Goal: Task Accomplishment & Management: Complete application form

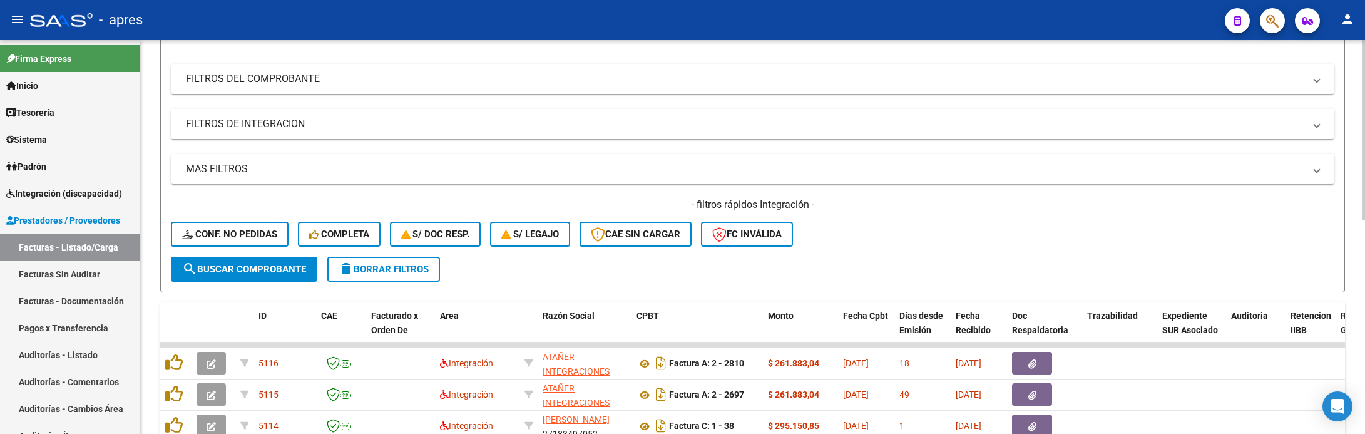
scroll to position [188, 0]
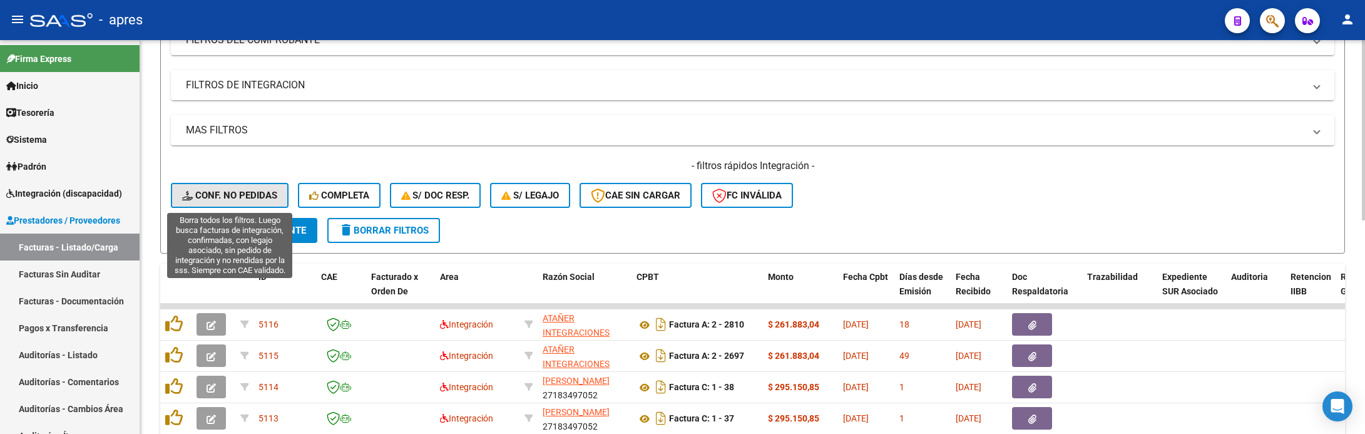
click at [257, 205] on button "Conf. no pedidas" at bounding box center [230, 195] width 118 height 25
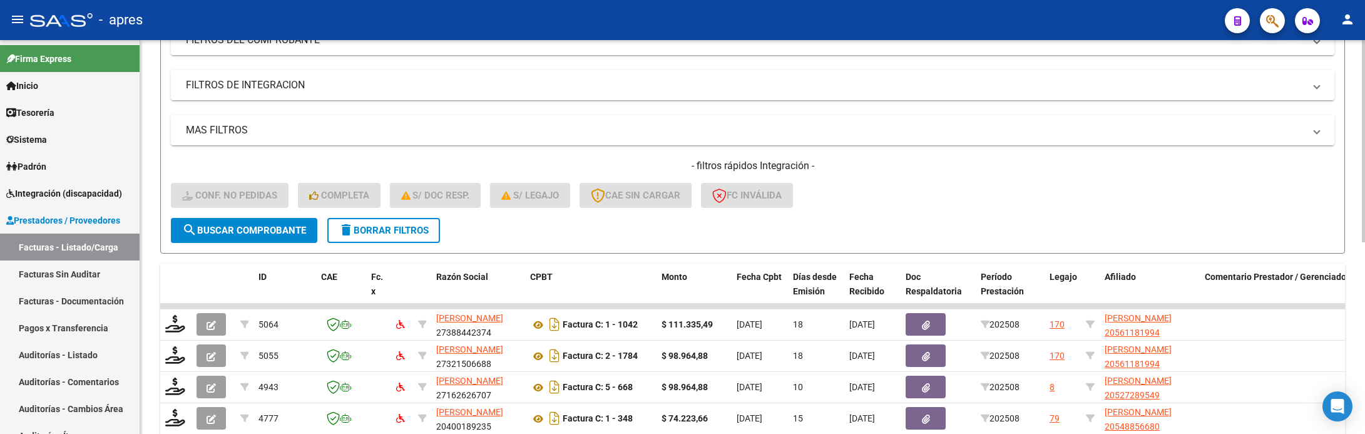
click at [233, 98] on mat-expansion-panel-header "FILTROS DE INTEGRACION" at bounding box center [752, 85] width 1163 height 30
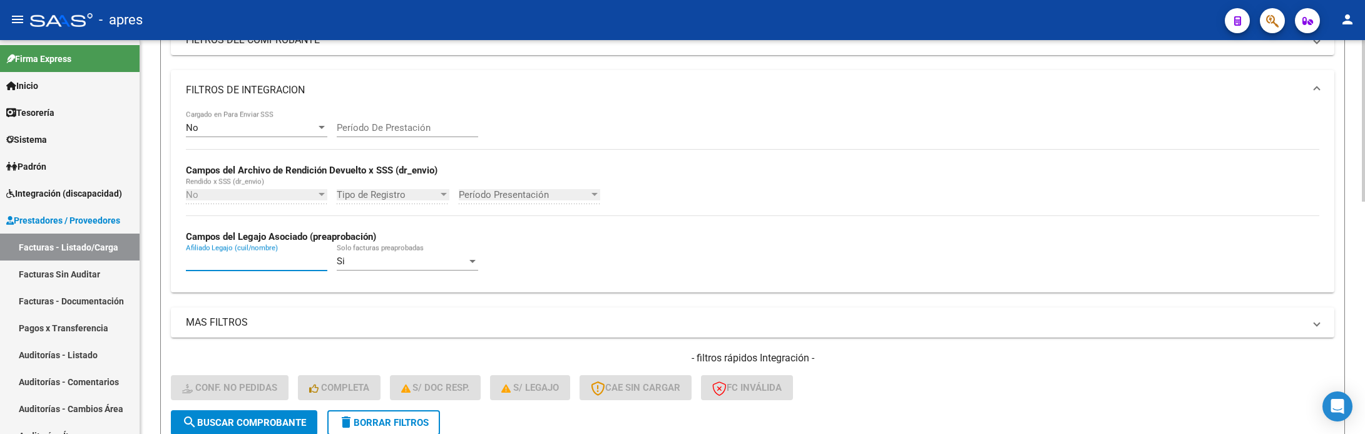
click at [246, 262] on input "Afiliado Legajo (cuil/nombre)" at bounding box center [256, 260] width 141 height 11
paste input "53044787"
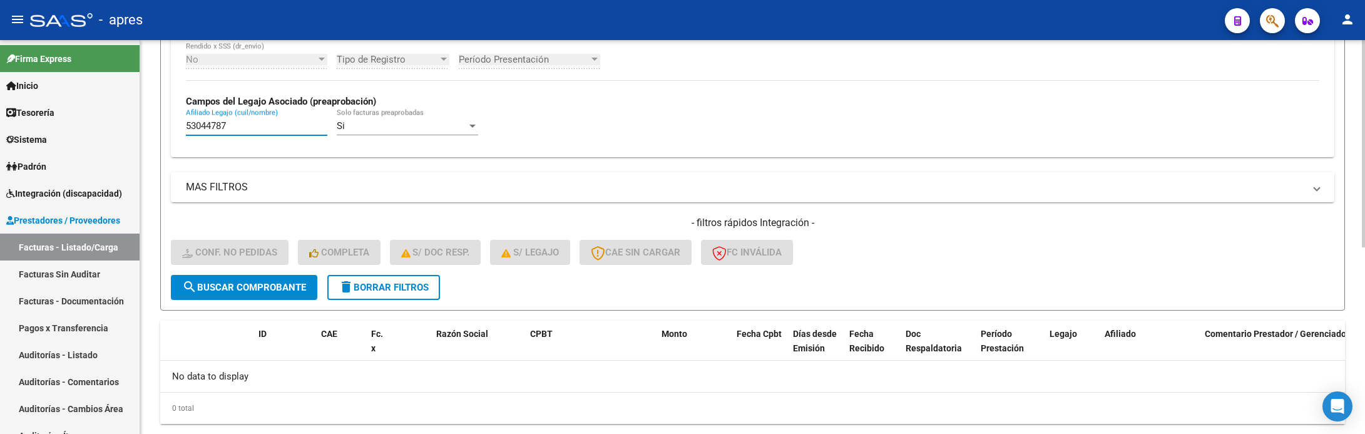
scroll to position [355, 0]
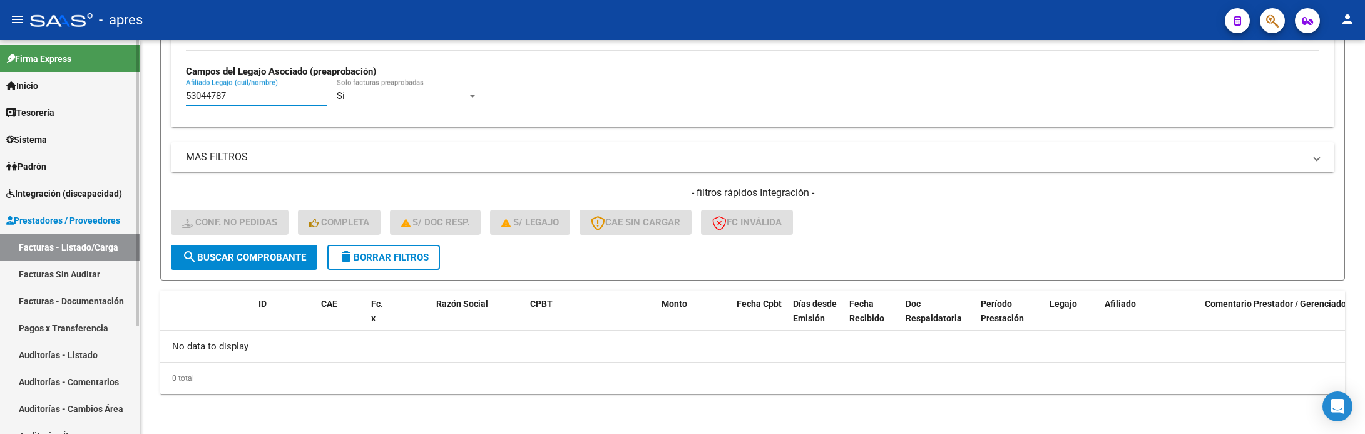
type input "53044787"
click at [58, 186] on span "Integración (discapacidad)" at bounding box center [64, 193] width 116 height 14
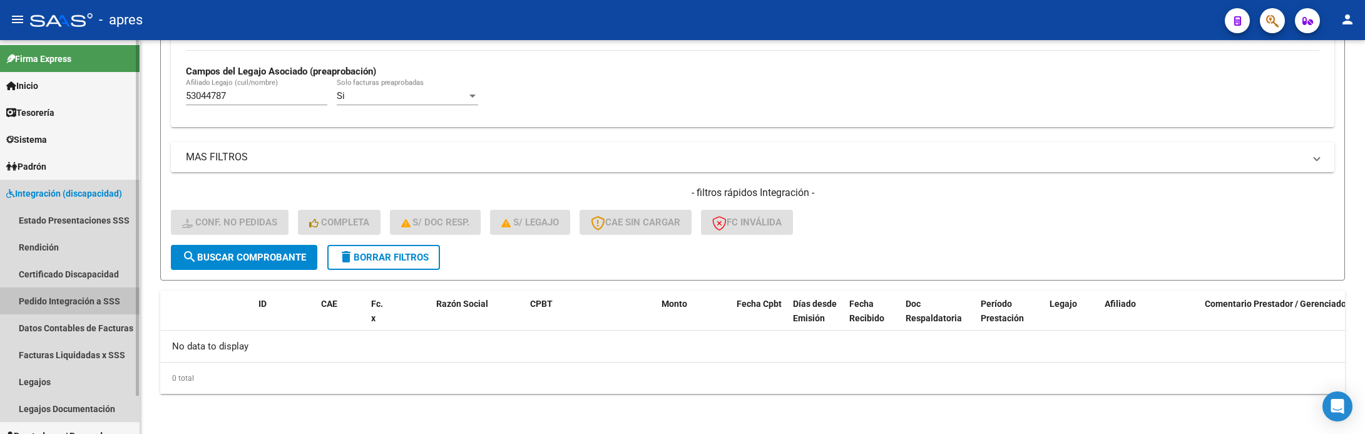
click at [79, 295] on link "Pedido Integración a SSS" at bounding box center [70, 300] width 140 height 27
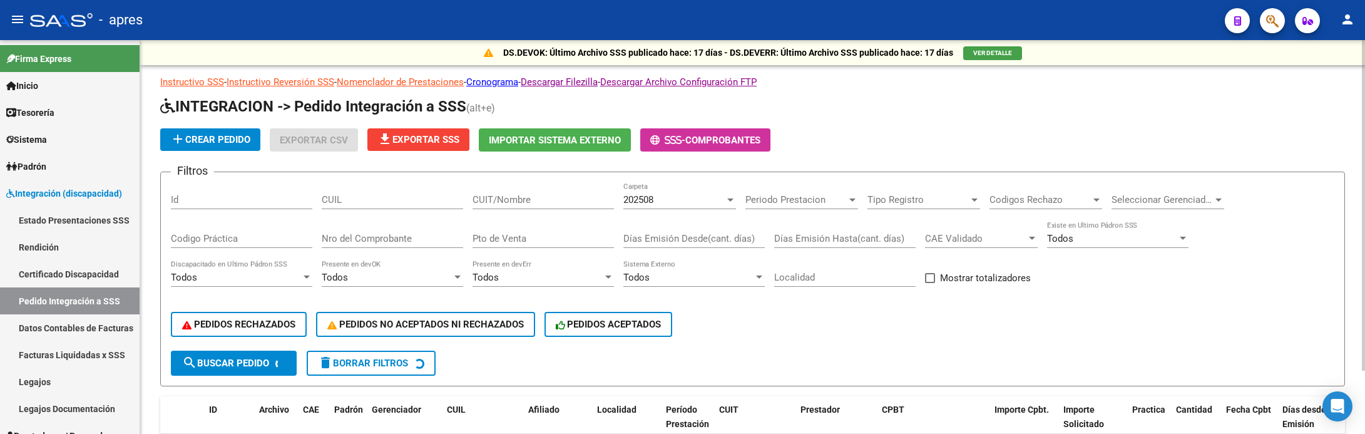
click at [400, 183] on div "CUIL" at bounding box center [392, 195] width 141 height 27
paste input "53044787"
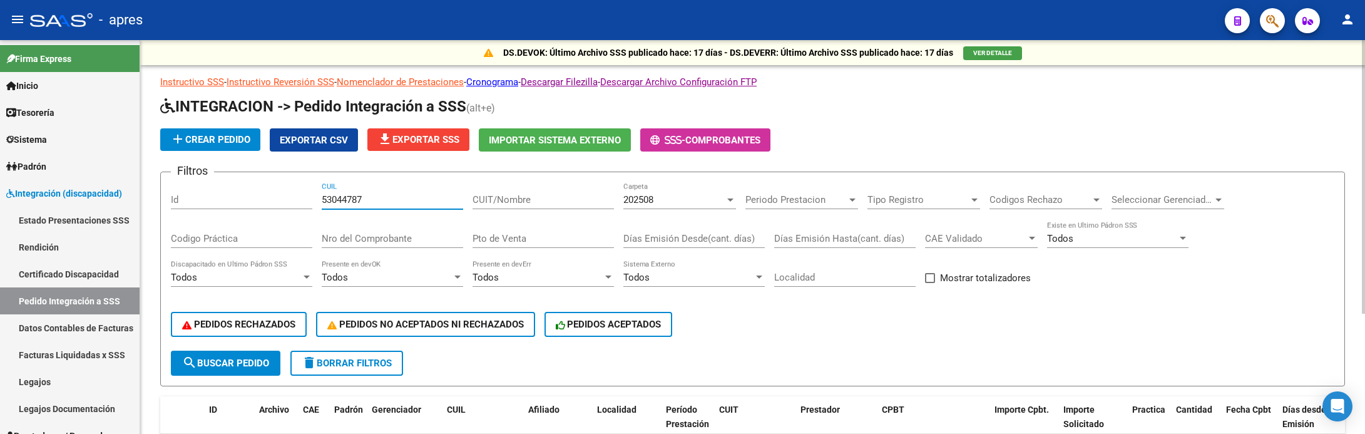
click at [238, 361] on span "search Buscar Pedido" at bounding box center [225, 362] width 87 height 11
drag, startPoint x: 404, startPoint y: 192, endPoint x: 307, endPoint y: 199, distance: 97.2
click at [307, 199] on div "Filtros Id 53044787 CUIL CUIT/Nombre 202508 Carpeta Periodo Prestacion Periodo …" at bounding box center [752, 266] width 1163 height 168
drag, startPoint x: 397, startPoint y: 203, endPoint x: 150, endPoint y: 185, distance: 247.2
click at [151, 188] on div "DS.DEVOK: Último Archivo SSS publicado hace: 17 días - DS.DEVERR: Último Archiv…" at bounding box center [752, 316] width 1225 height 552
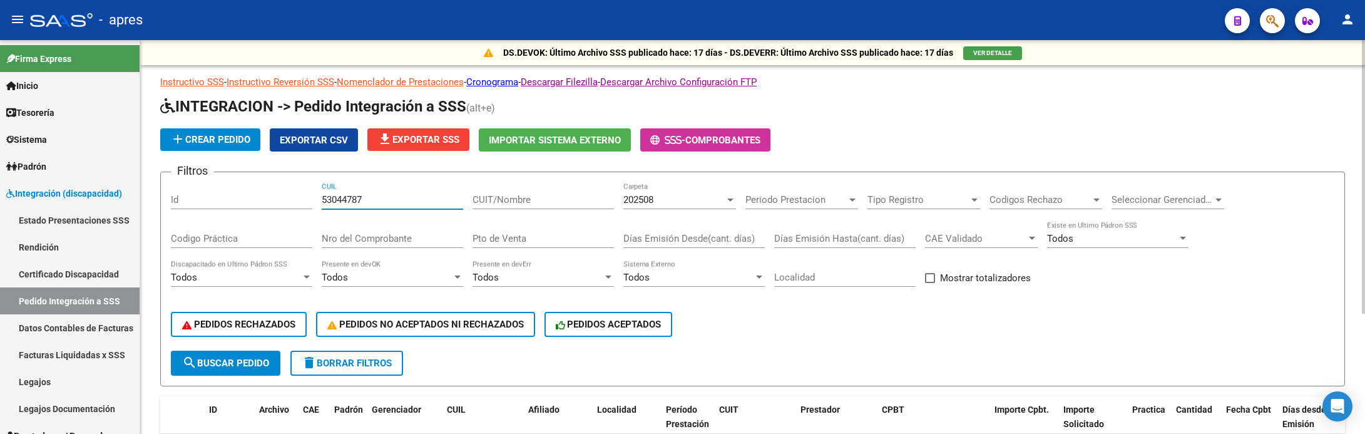
paste input "5889199"
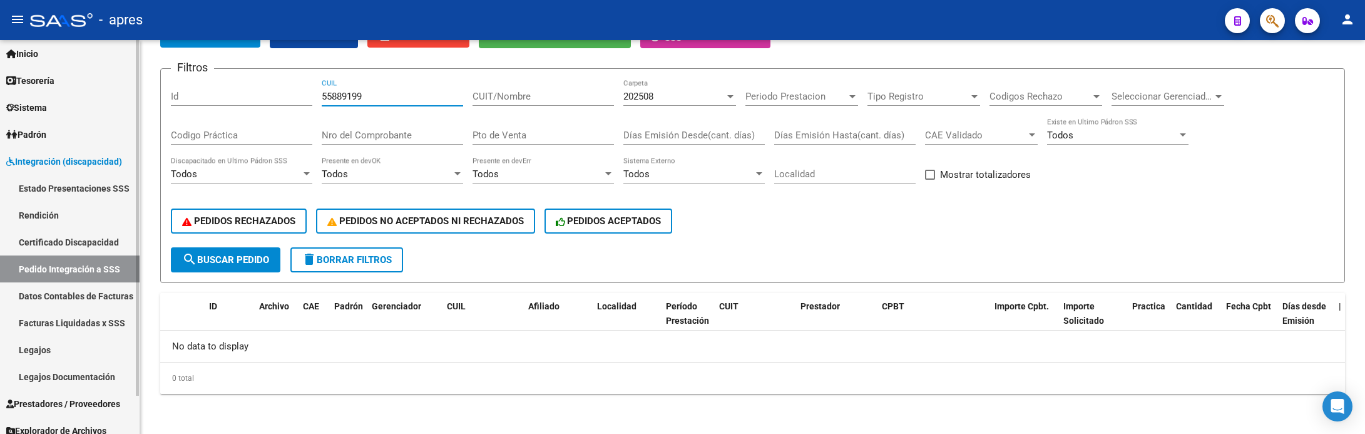
scroll to position [41, 0]
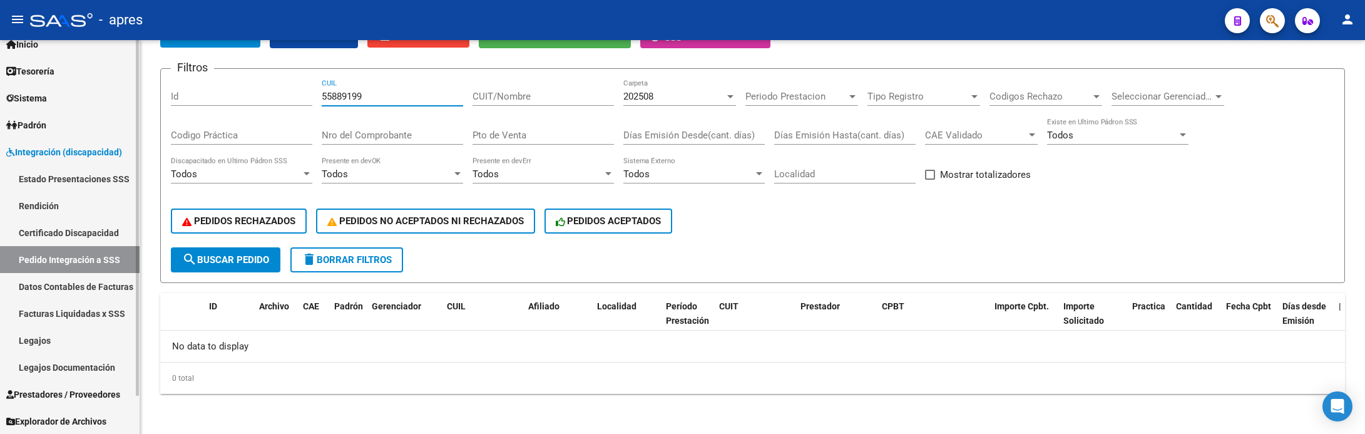
type input "55889199"
click at [69, 389] on span "Prestadores / Proveedores" at bounding box center [63, 394] width 114 height 14
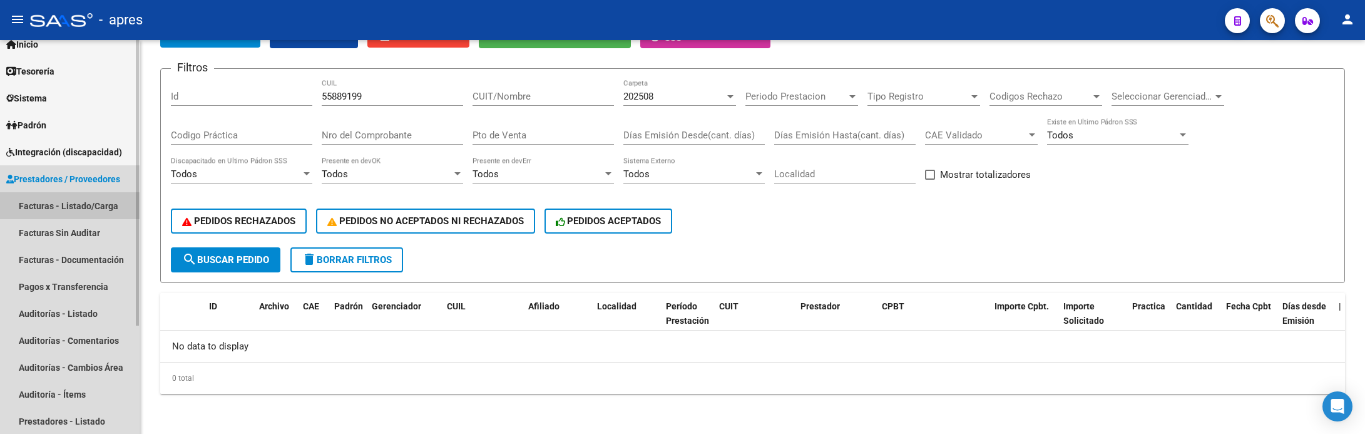
click at [83, 199] on link "Facturas - Listado/Carga" at bounding box center [70, 205] width 140 height 27
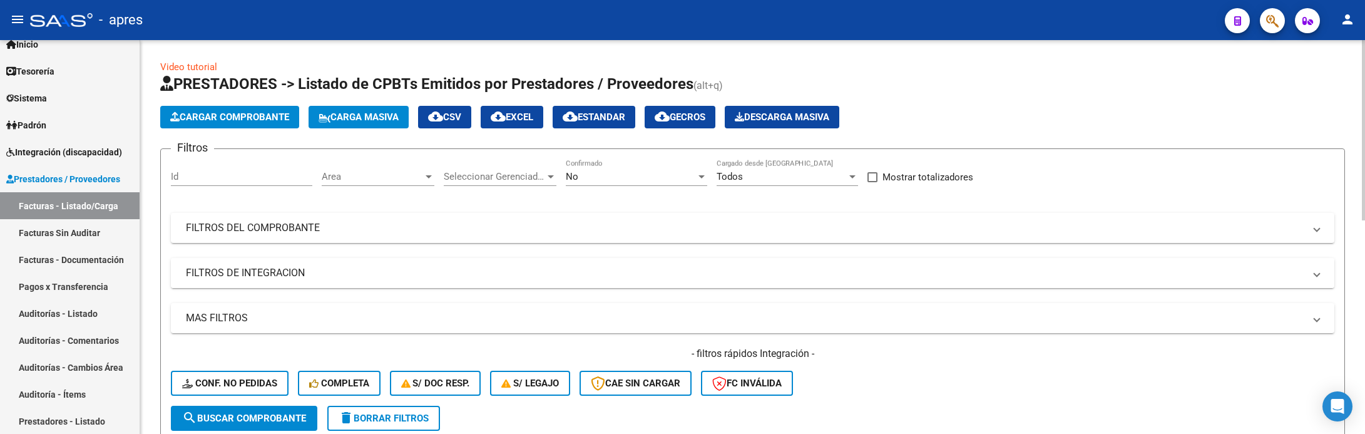
click at [290, 260] on mat-expansion-panel-header "FILTROS DE INTEGRACION" at bounding box center [752, 273] width 1163 height 30
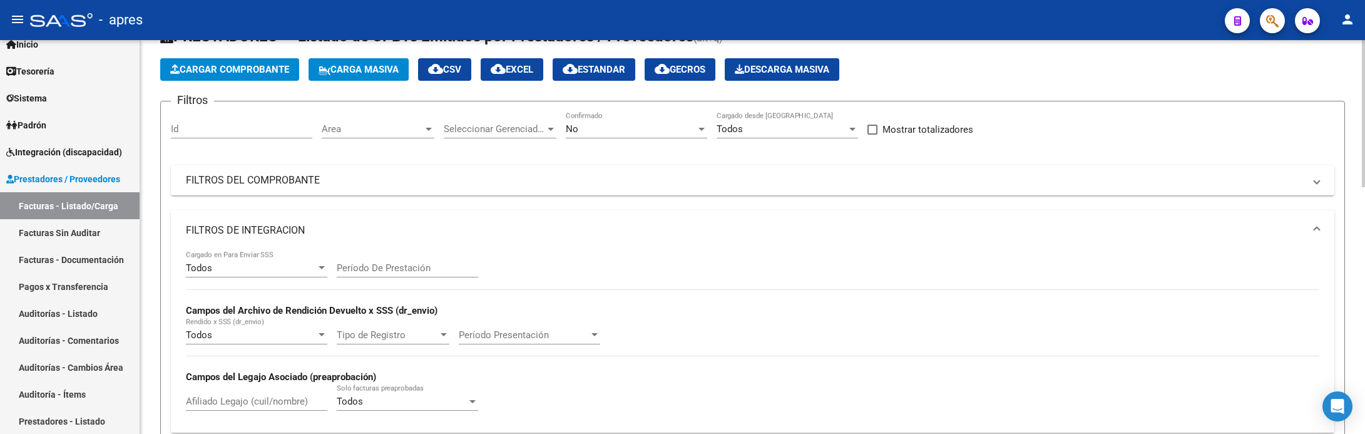
scroll to position [94, 0]
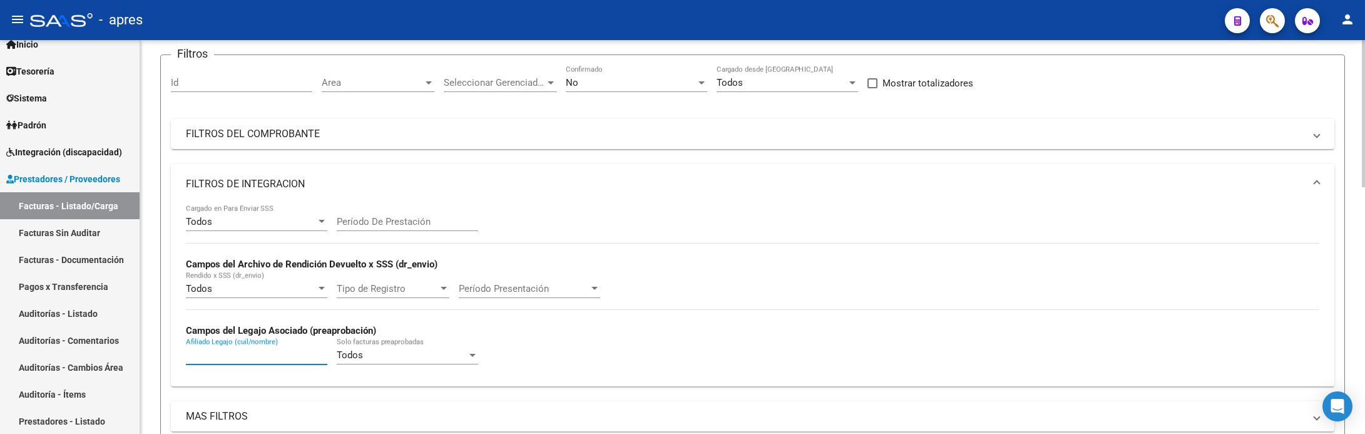
click at [271, 352] on input "Afiliado Legajo (cuil/nombre)" at bounding box center [256, 354] width 141 height 11
paste input "55889199"
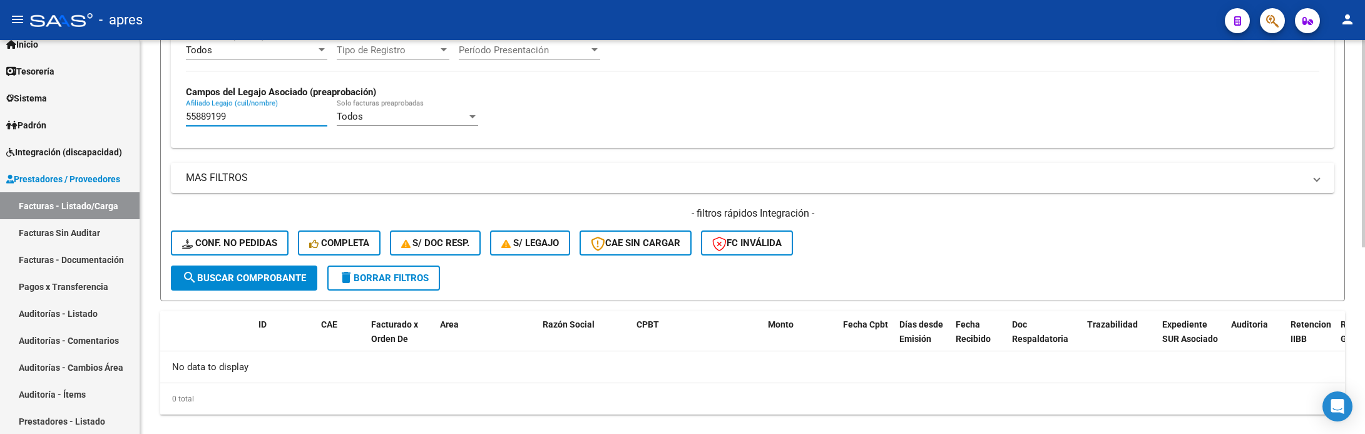
scroll to position [355, 0]
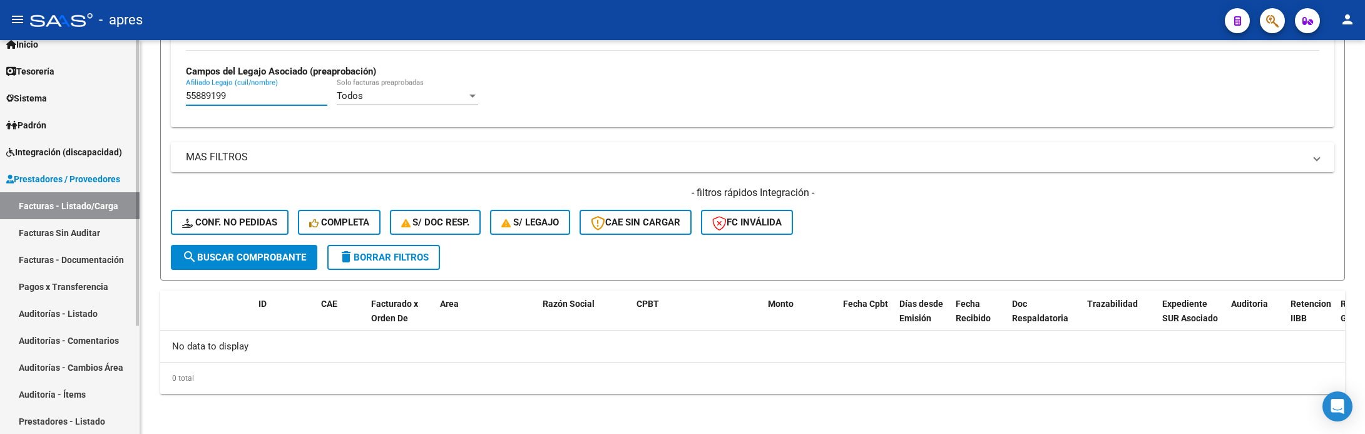
drag, startPoint x: 233, startPoint y: 96, endPoint x: 76, endPoint y: 96, distance: 157.7
click at [76, 96] on mat-sidenav-container "Firma Express Inicio Calendario SSS Instructivos Contacto OS Tesorería Extracto…" at bounding box center [682, 237] width 1365 height 394
paste input "9029338"
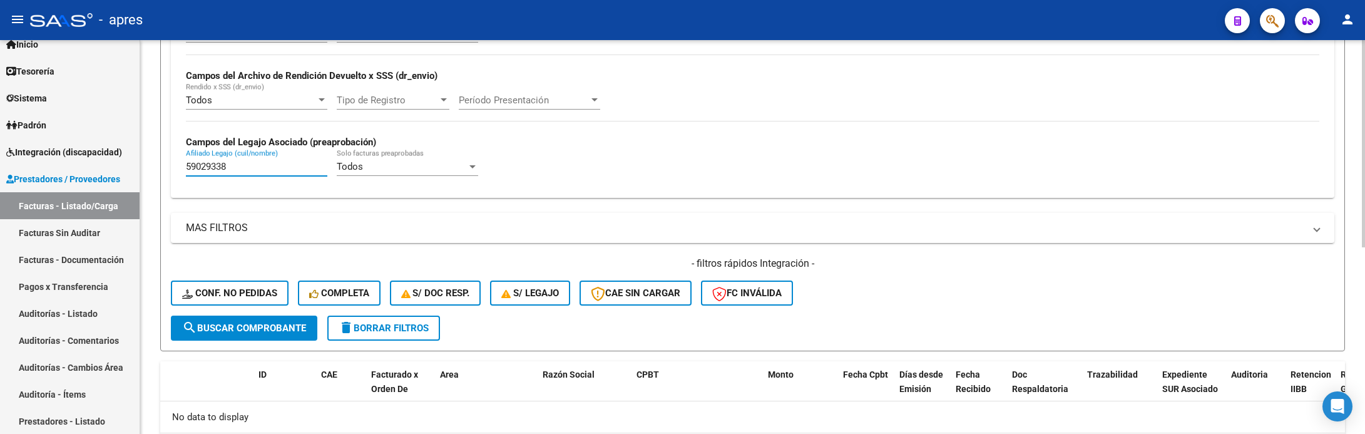
scroll to position [261, 0]
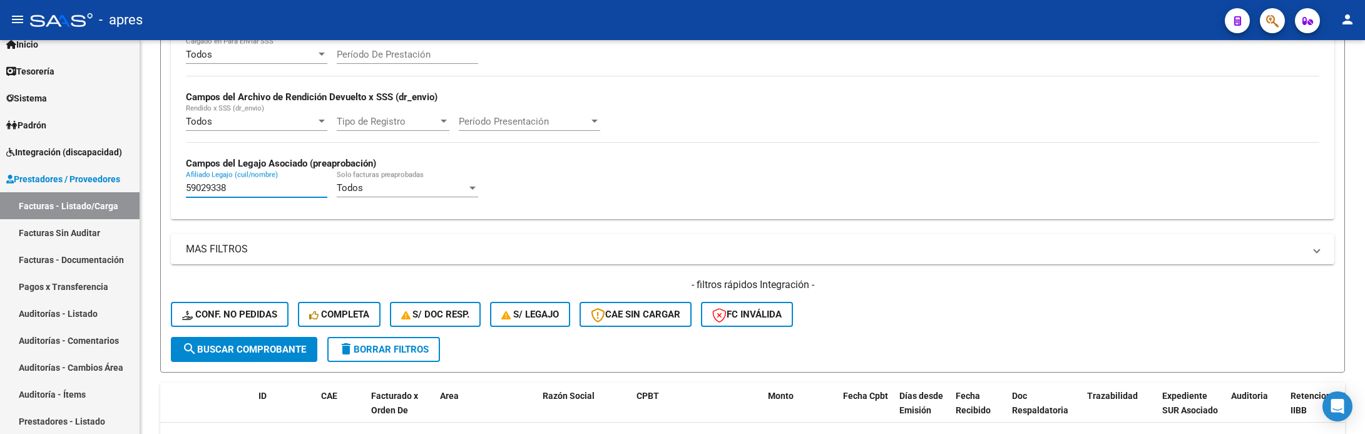
type input "59029338"
click at [100, 145] on span "Integración (discapacidad)" at bounding box center [64, 152] width 116 height 14
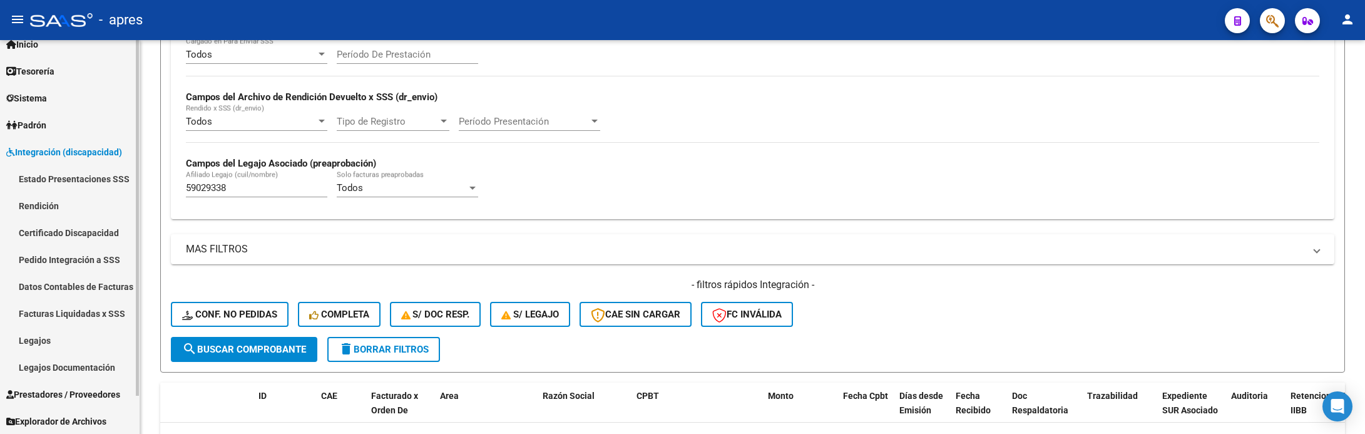
click at [66, 255] on link "Pedido Integración a SSS" at bounding box center [70, 259] width 140 height 27
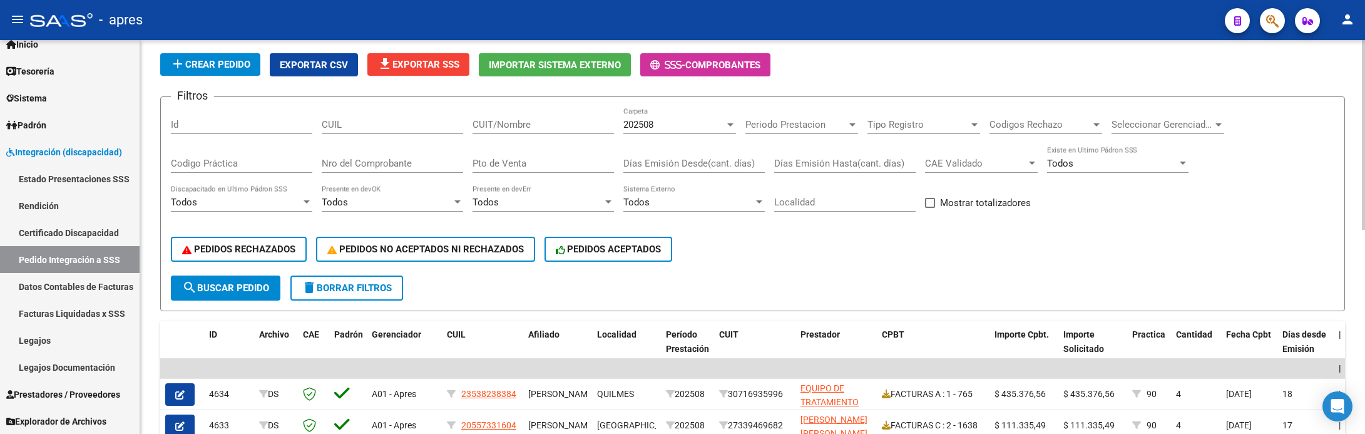
drag, startPoint x: 408, startPoint y: 145, endPoint x: 408, endPoint y: 134, distance: 10.6
click at [408, 321] on datatable-header-cell "Gerenciador" at bounding box center [404, 348] width 75 height 55
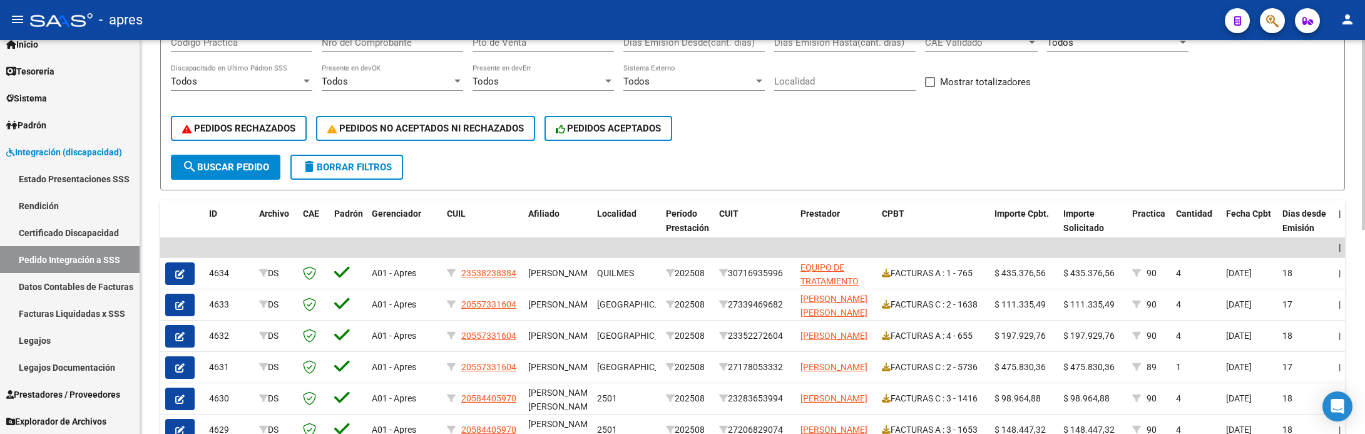
scroll to position [73, 0]
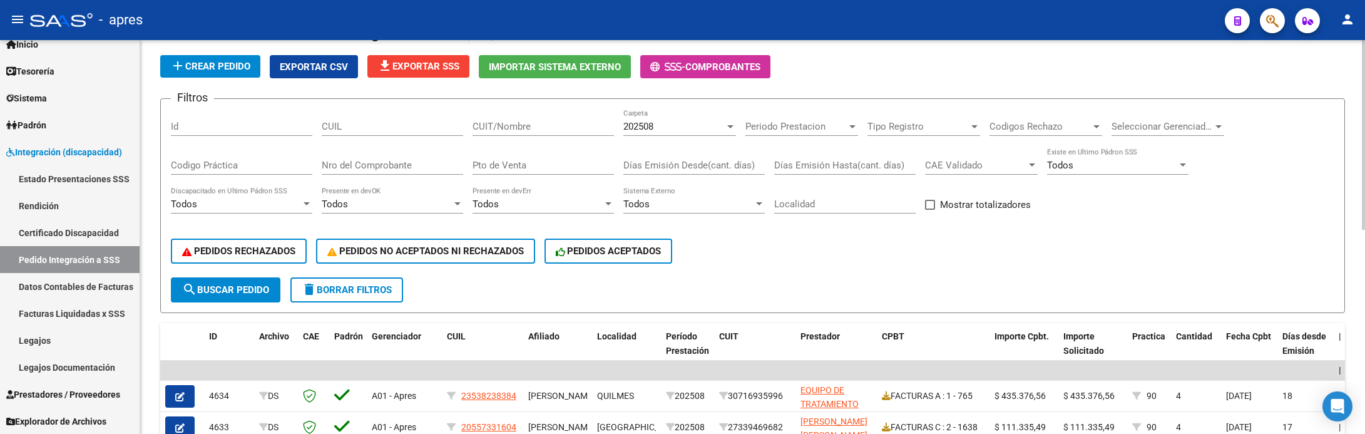
click at [370, 149] on div "Nro del Comprobante" at bounding box center [392, 161] width 141 height 27
click at [370, 125] on input "CUIL" at bounding box center [392, 126] width 141 height 11
paste input "59029338"
click at [228, 292] on span "search Buscar Pedido" at bounding box center [225, 289] width 87 height 11
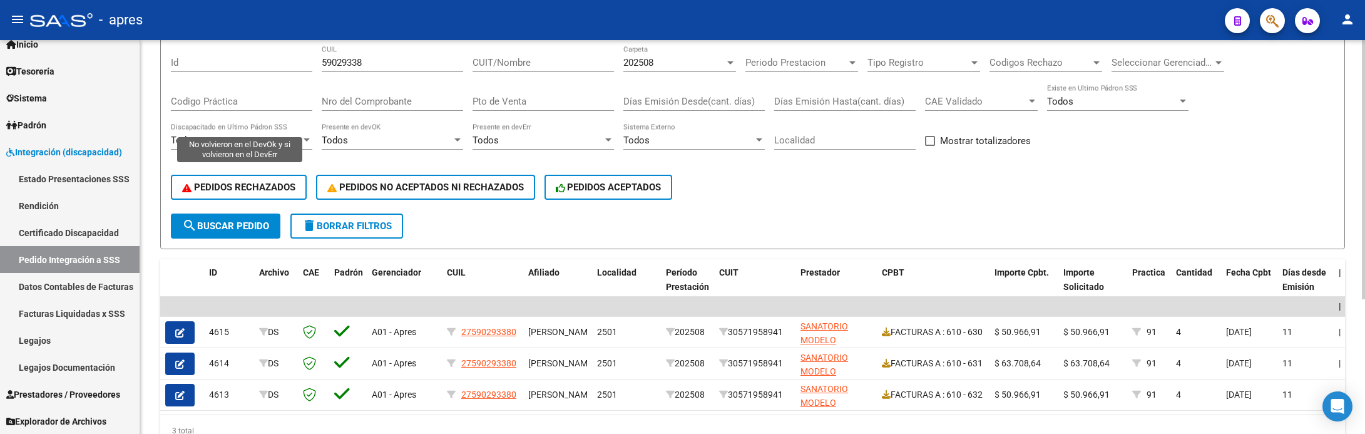
scroll to position [111, 0]
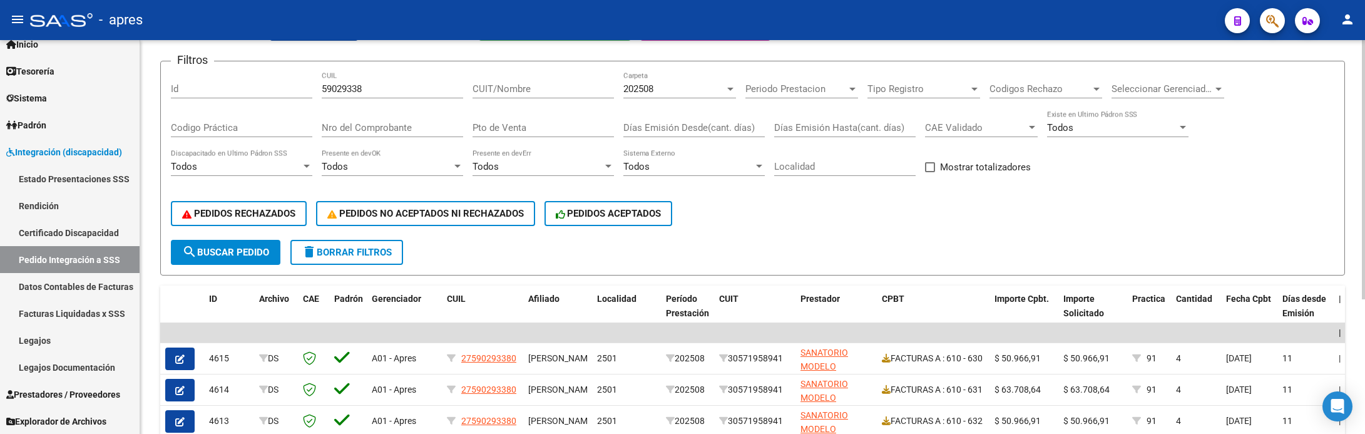
drag, startPoint x: 374, startPoint y: 85, endPoint x: 156, endPoint y: 96, distance: 218.7
click at [156, 96] on div "DS.DEVERR: Último Archivo SSS publicado hace: 17 días - DS.DEVOK: Último Archiv…" at bounding box center [752, 220] width 1225 height 583
paste input "2731926"
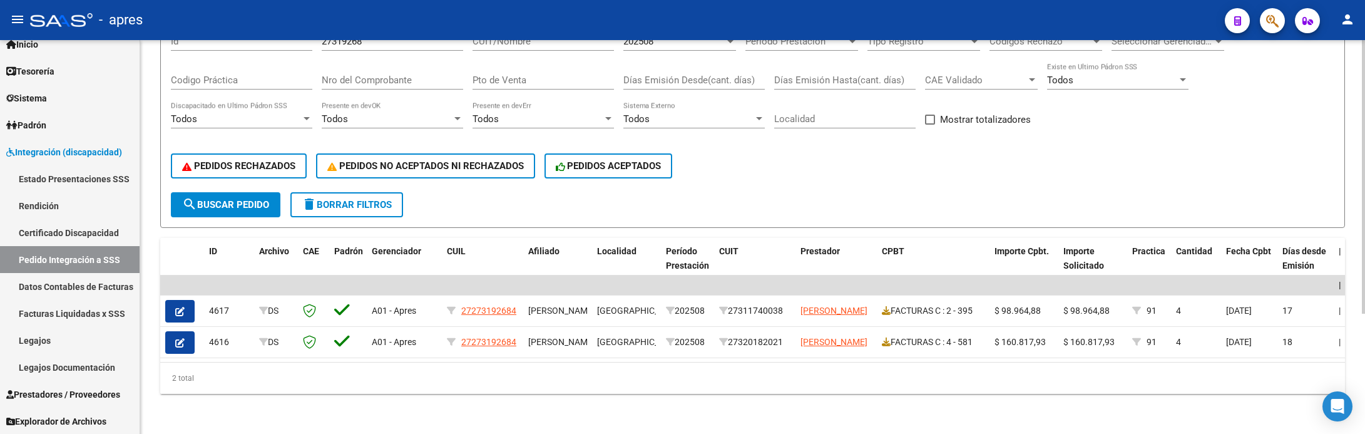
scroll to position [79, 0]
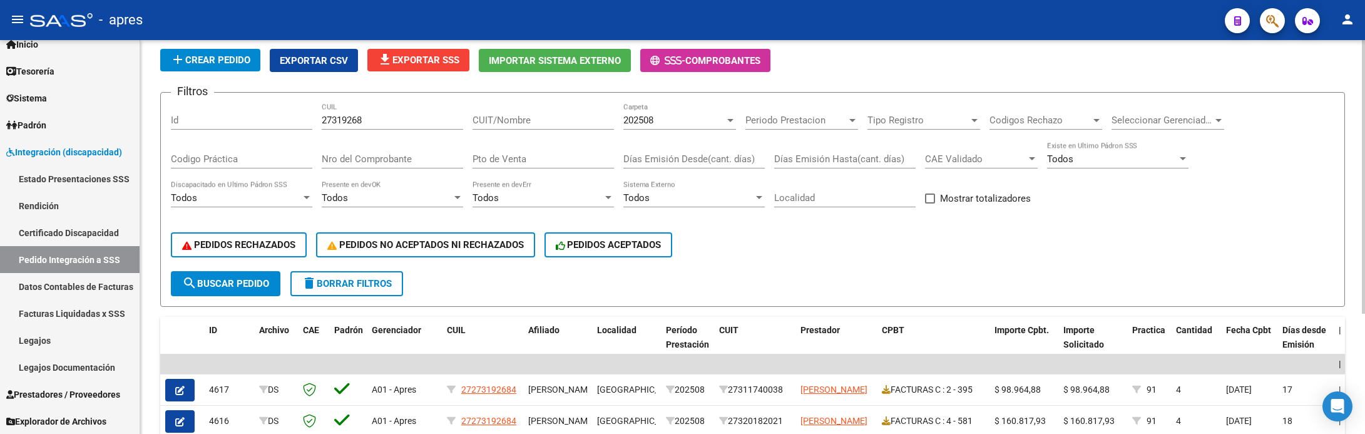
drag, startPoint x: 389, startPoint y: 120, endPoint x: 190, endPoint y: 122, distance: 199.6
click at [190, 122] on div "Filtros Id 27319268 CUIL CUIT/Nombre 202508 Carpeta Periodo Prestacion Periodo …" at bounding box center [752, 187] width 1163 height 168
paste input "53874376"
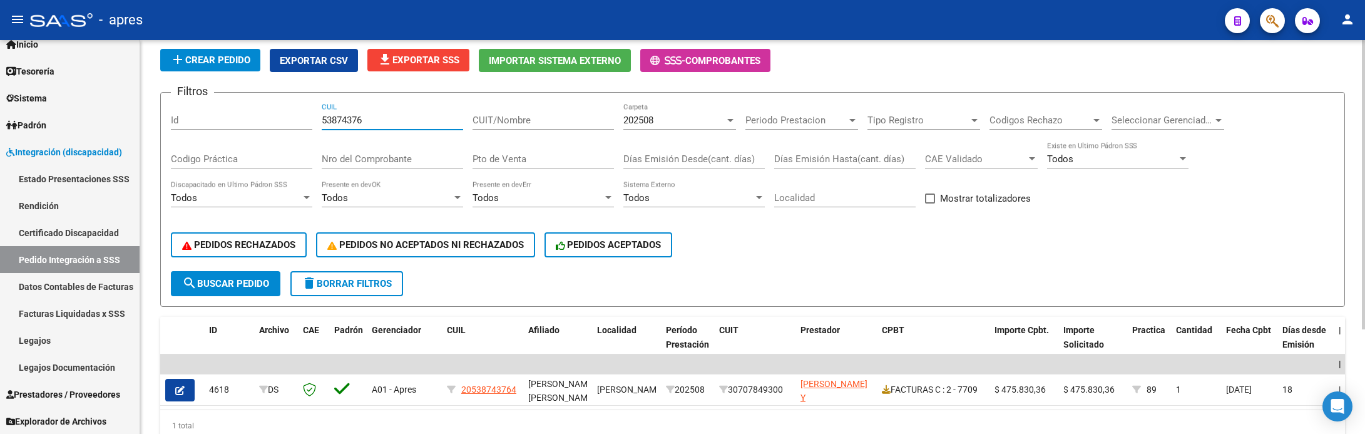
drag, startPoint x: 367, startPoint y: 121, endPoint x: 190, endPoint y: 119, distance: 177.1
click at [190, 121] on div "Filtros Id 53874376 CUIL CUIT/Nombre 202508 Carpeta Periodo Prestacion Periodo …" at bounding box center [752, 187] width 1163 height 168
paste input "533860"
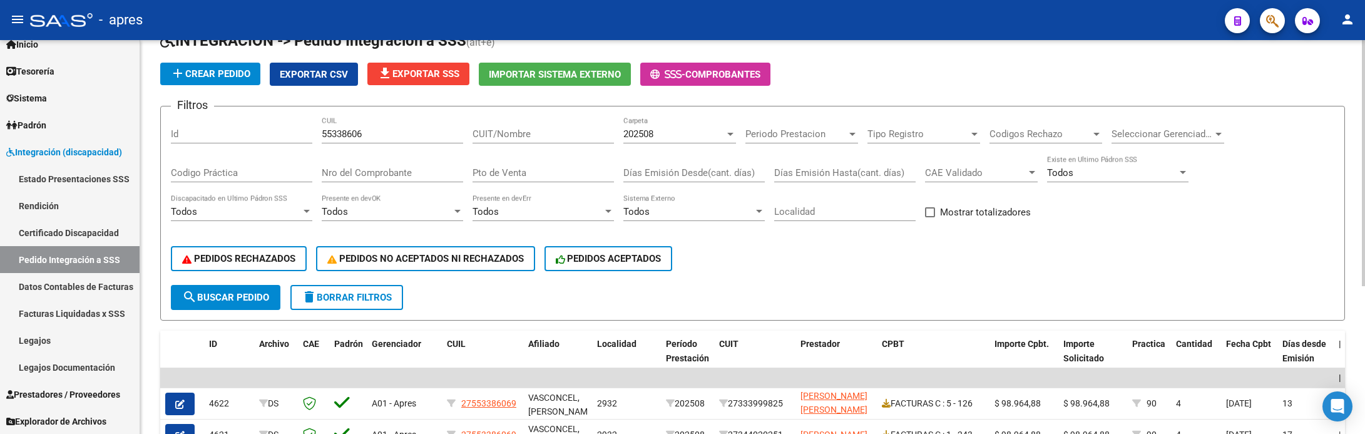
scroll to position [48, 0]
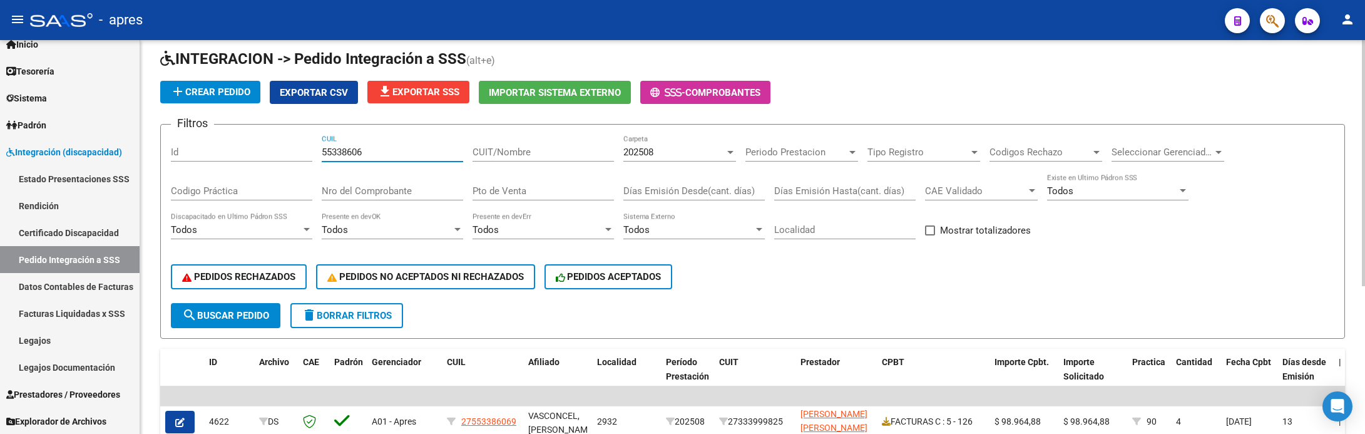
drag, startPoint x: 372, startPoint y: 150, endPoint x: 218, endPoint y: 163, distance: 153.9
click at [218, 163] on div "Filtros Id 55338606 CUIL CUIT/Nombre 202508 Carpeta Periodo Prestacion Periodo …" at bounding box center [752, 219] width 1163 height 168
paste input "6796631"
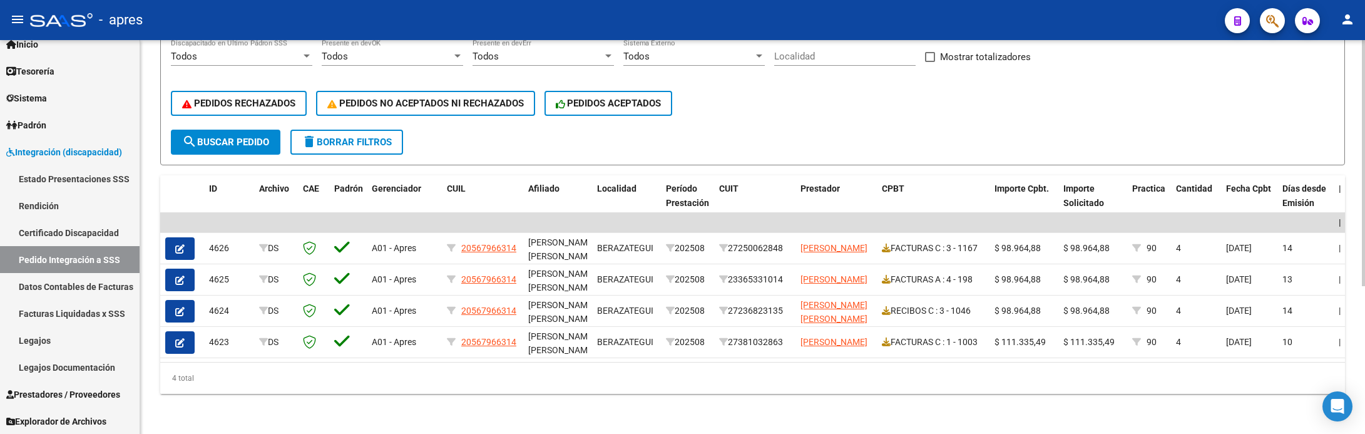
scroll to position [141, 0]
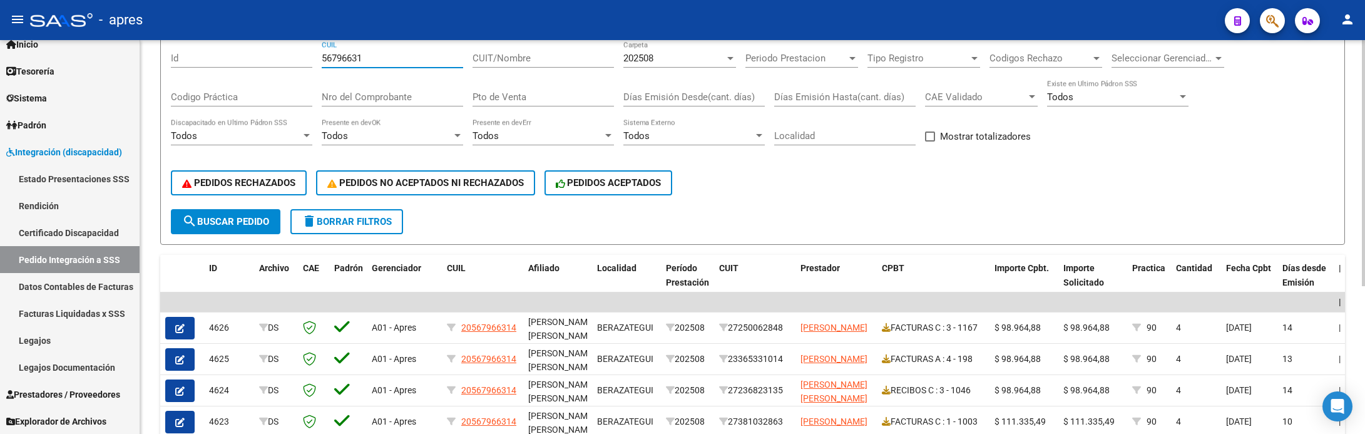
drag, startPoint x: 364, startPoint y: 58, endPoint x: 300, endPoint y: 72, distance: 65.3
click at [300, 71] on div "Filtros Id 56796631 CUIL CUIT/Nombre 202508 Carpeta Periodo Prestacion Periodo …" at bounding box center [752, 125] width 1163 height 168
paste input "8440597"
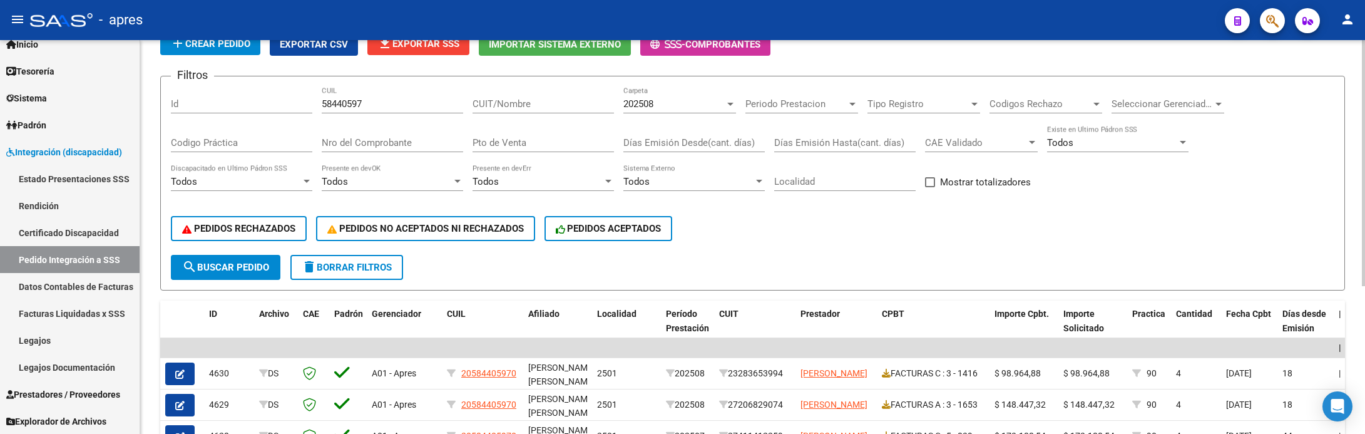
scroll to position [0, 0]
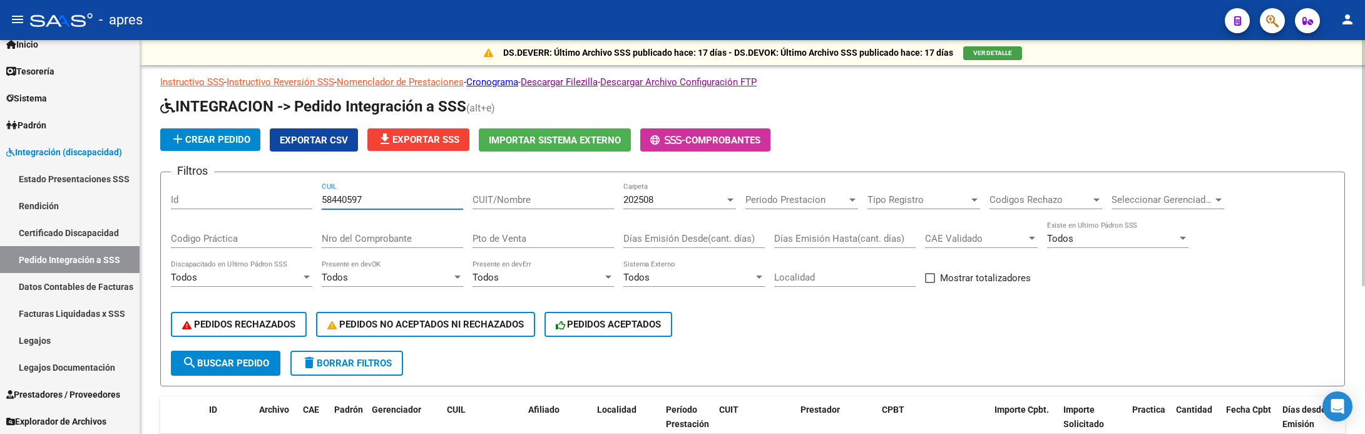
drag, startPoint x: 397, startPoint y: 195, endPoint x: 314, endPoint y: 202, distance: 83.5
click at [314, 202] on div "Filtros Id 58440597 CUIL CUIT/Nombre 202508 Carpeta Periodo Prestacion Periodo …" at bounding box center [752, 266] width 1163 height 168
paste input "5733160"
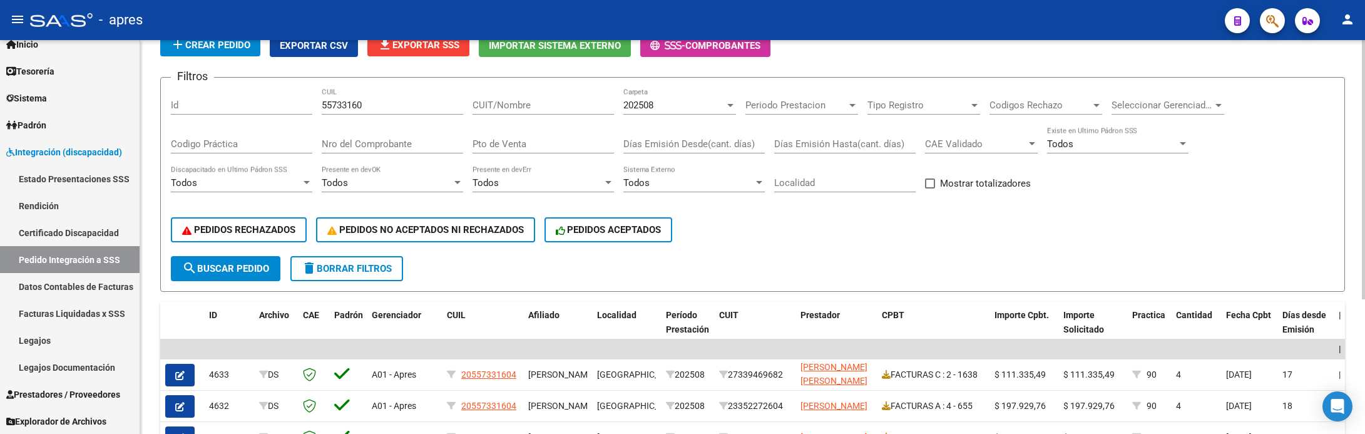
scroll to position [94, 0]
drag, startPoint x: 374, startPoint y: 101, endPoint x: 205, endPoint y: 101, distance: 169.0
click at [205, 101] on div "Filtros Id 55733160 CUIL CUIT/Nombre 202508 Carpeta Periodo Prestacion Periodo …" at bounding box center [752, 172] width 1163 height 168
paste input "3823838"
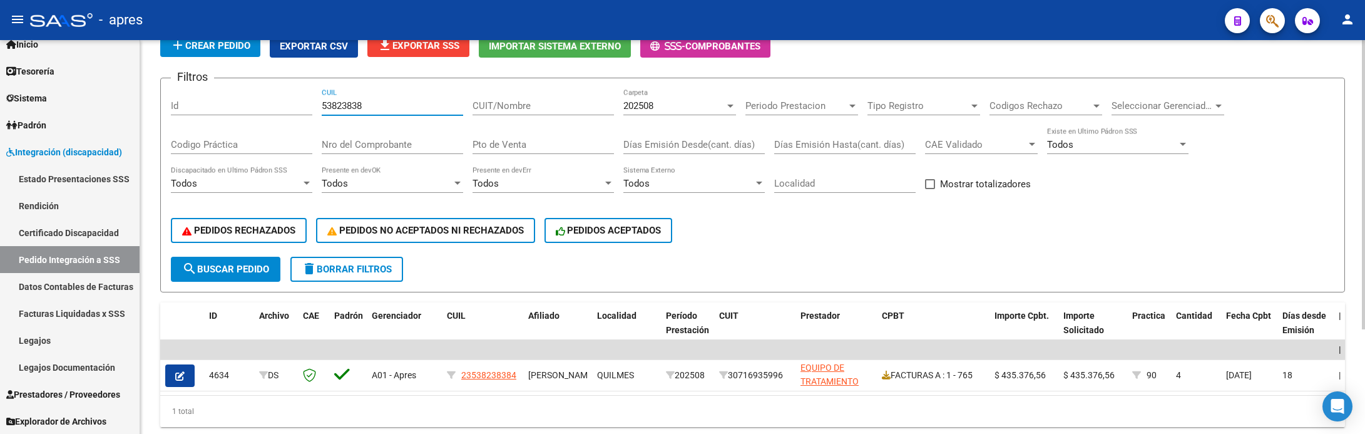
drag, startPoint x: 365, startPoint y: 105, endPoint x: 248, endPoint y: 105, distance: 117.0
click at [248, 105] on div "Filtros Id 53823838 CUIL CUIT/Nombre 202508 Carpeta Periodo Prestacion Periodo …" at bounding box center [752, 172] width 1163 height 168
paste input "2728954"
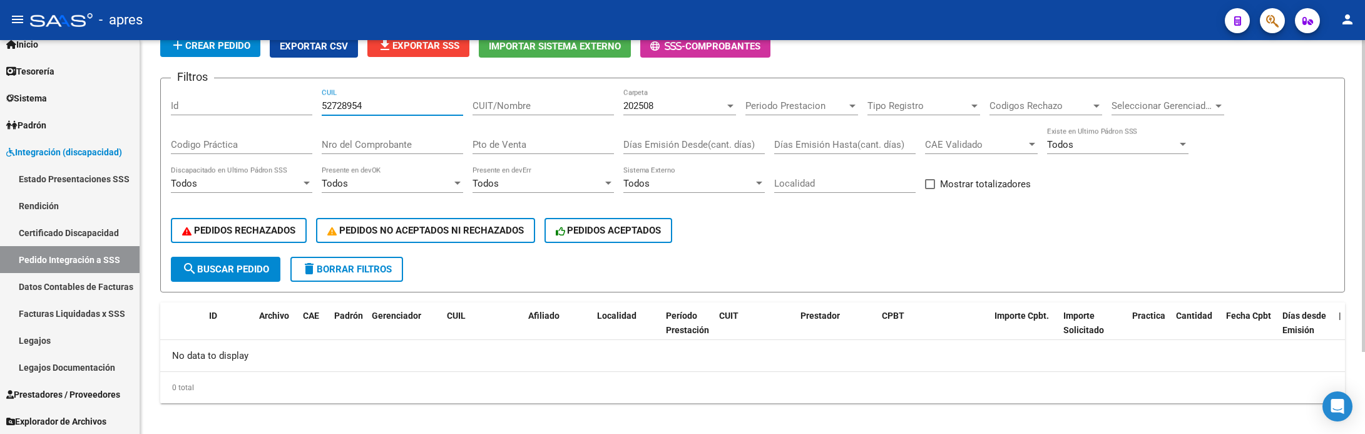
type input "52728954"
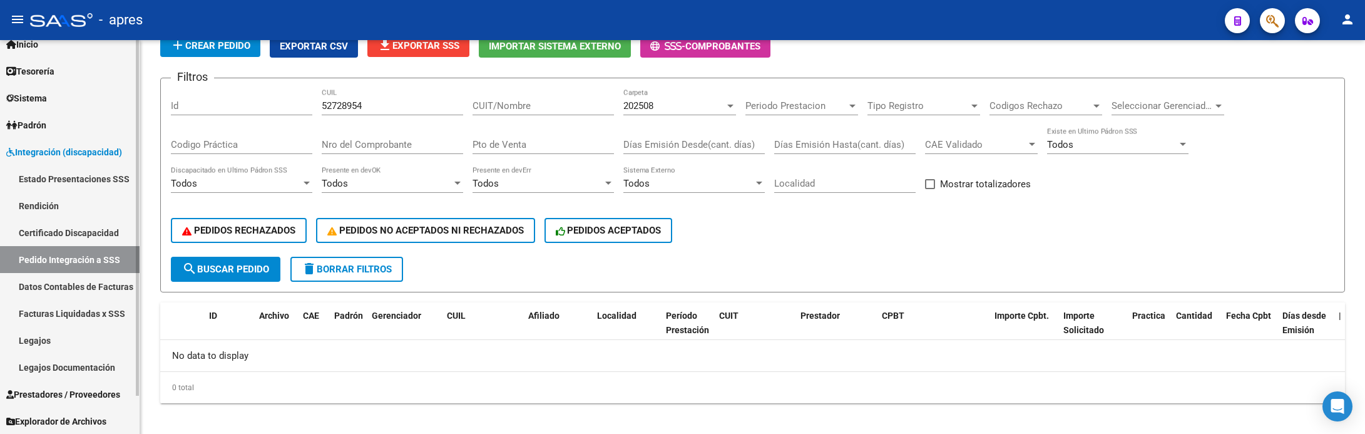
click at [51, 385] on link "Prestadores / Proveedores" at bounding box center [70, 393] width 140 height 27
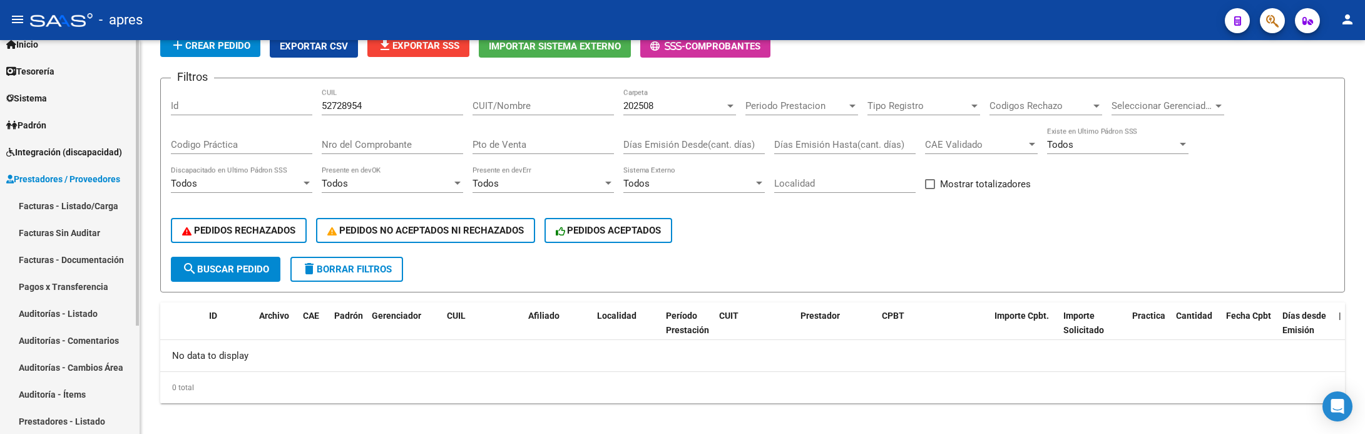
click at [71, 202] on link "Facturas - Listado/Carga" at bounding box center [70, 205] width 140 height 27
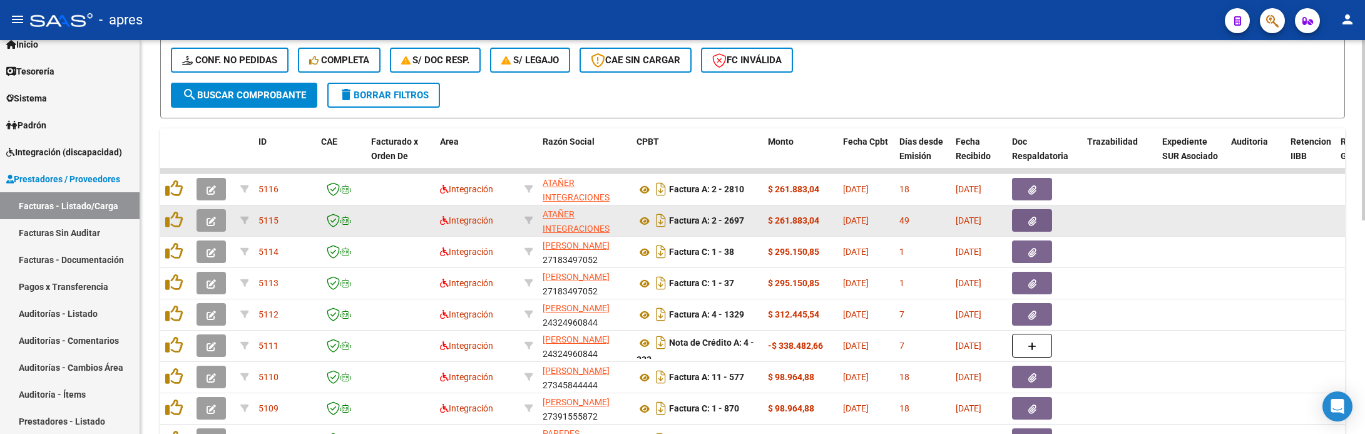
scroll to position [282, 0]
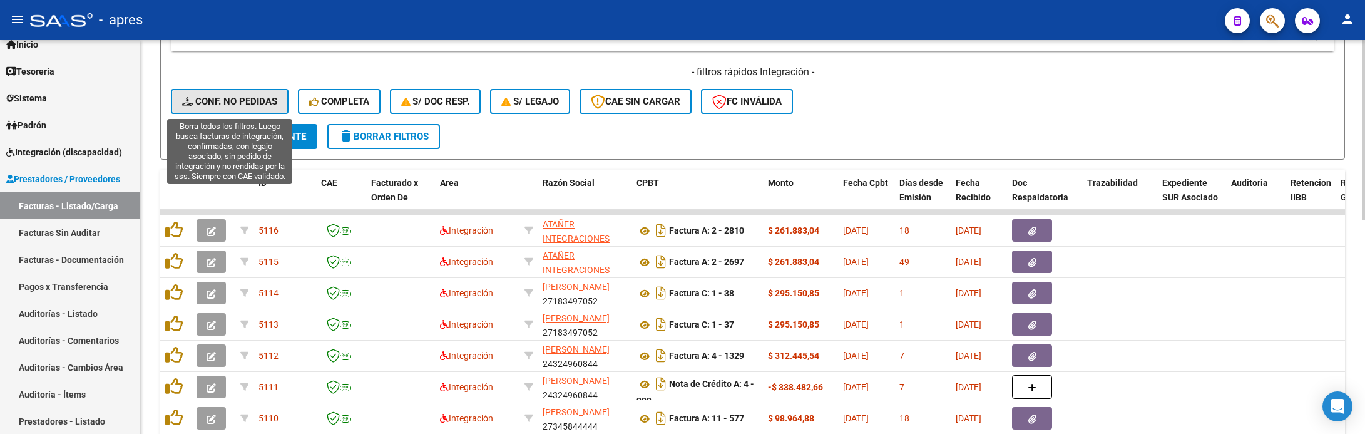
click at [238, 100] on span "Conf. no pedidas" at bounding box center [229, 101] width 95 height 11
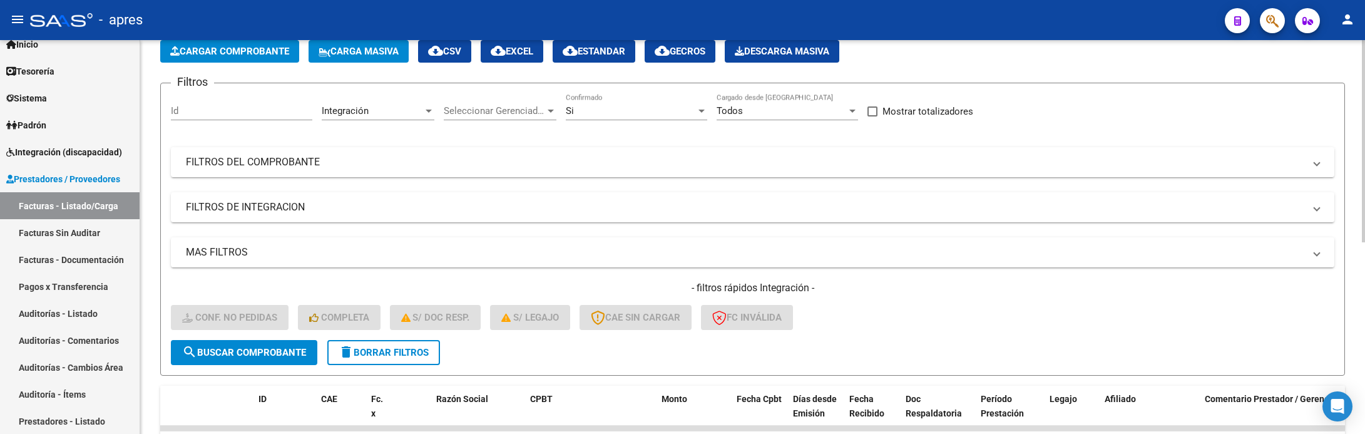
scroll to position [0, 0]
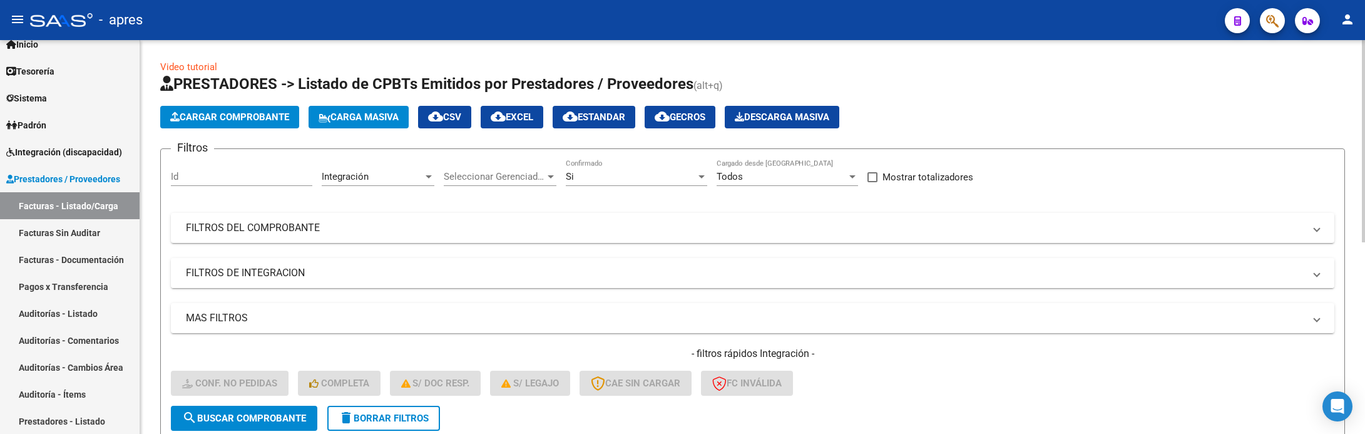
click at [327, 265] on mat-expansion-panel-header "FILTROS DE INTEGRACION" at bounding box center [752, 273] width 1163 height 30
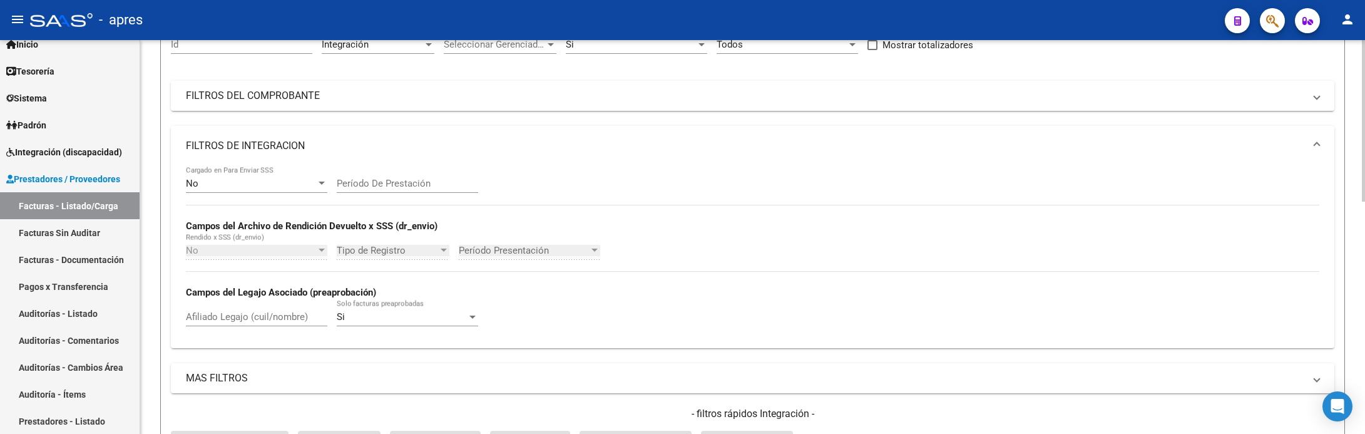
scroll to position [282, 0]
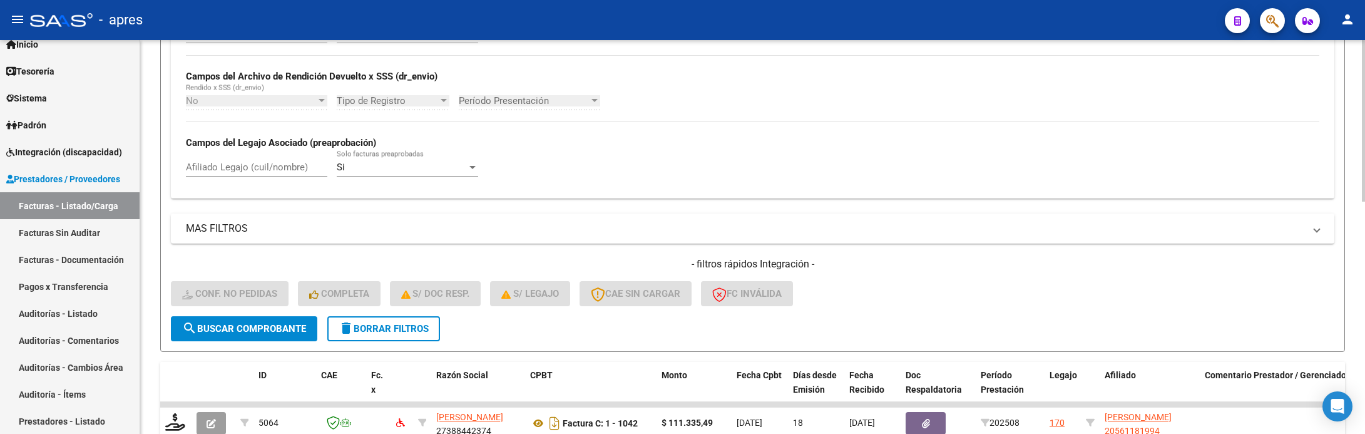
click at [280, 176] on div "Afiliado Legajo (cuil/nombre)" at bounding box center [256, 163] width 141 height 27
click at [280, 167] on input "Afiliado Legajo (cuil/nombre)" at bounding box center [256, 166] width 141 height 11
paste input "52728954"
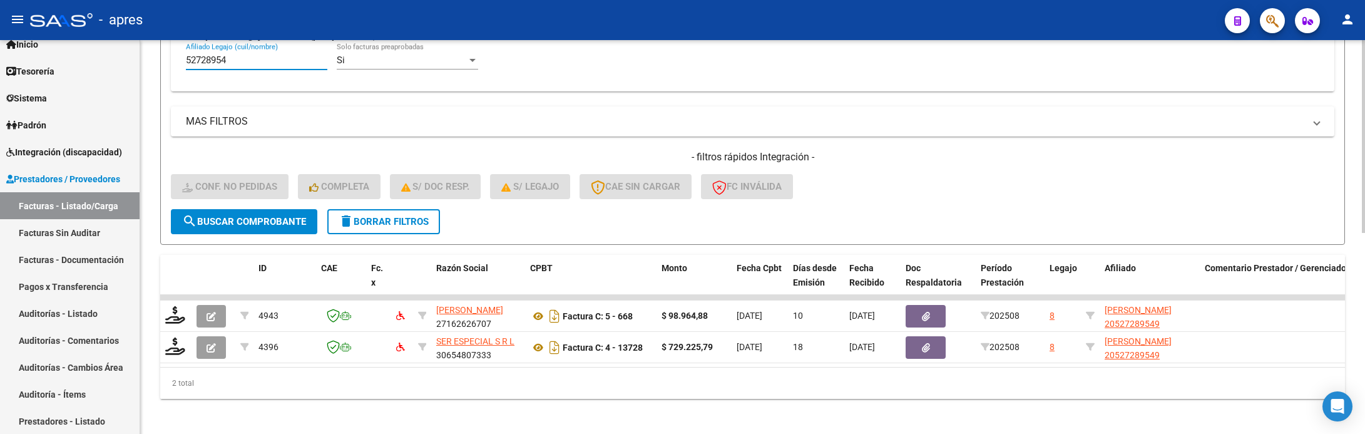
scroll to position [410, 0]
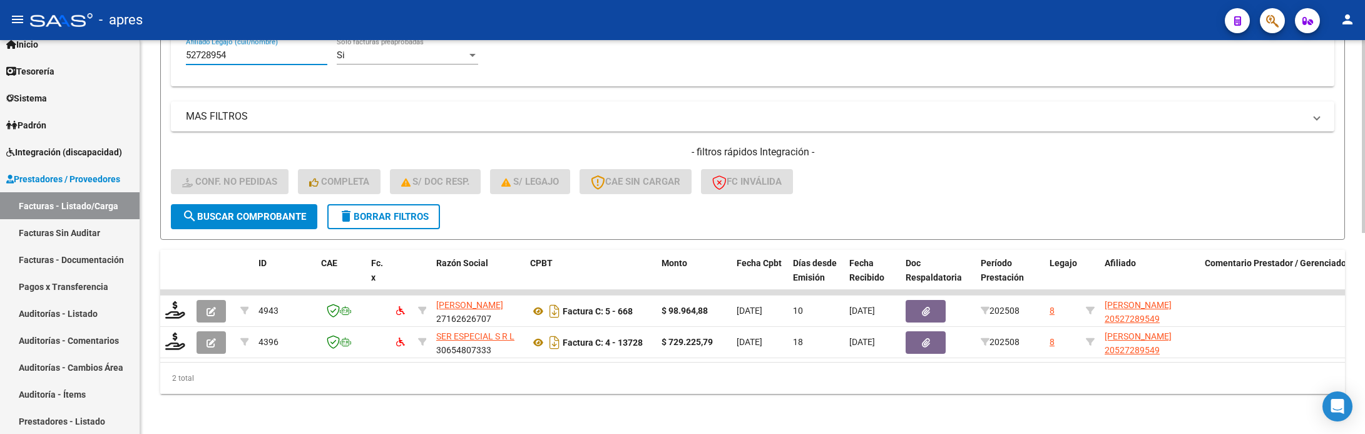
type input "52728954"
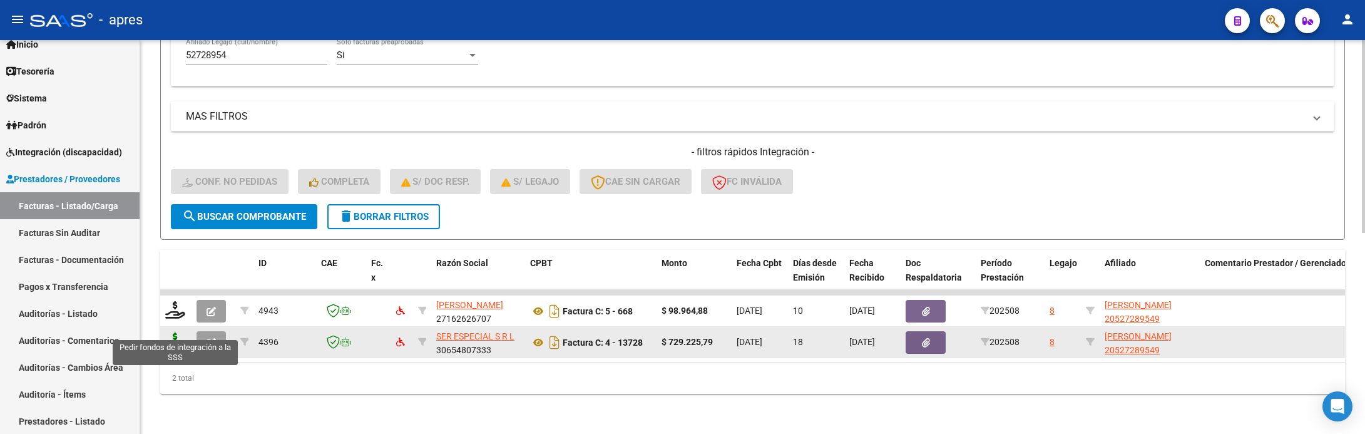
click at [171, 332] on icon at bounding box center [175, 341] width 20 height 18
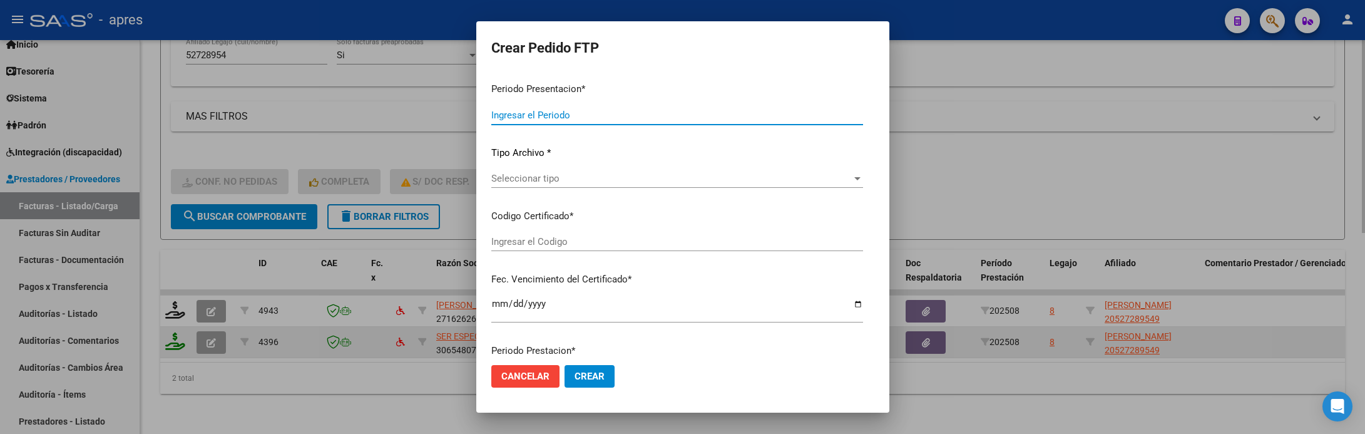
type input "202508"
type input "$ 729.225,79"
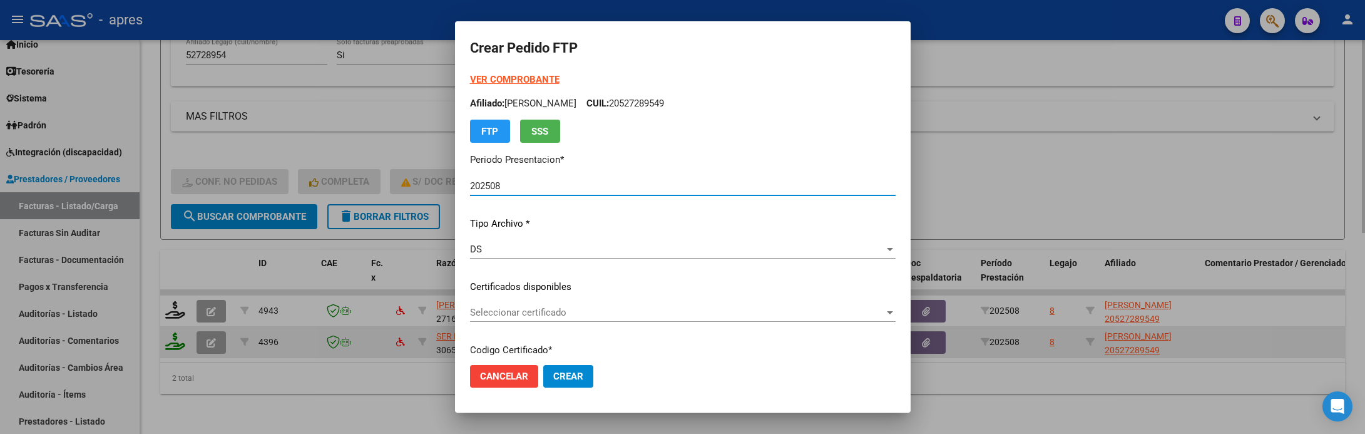
type input "ARG02000527289542023020120280201BS370"
type input "[DATE]"
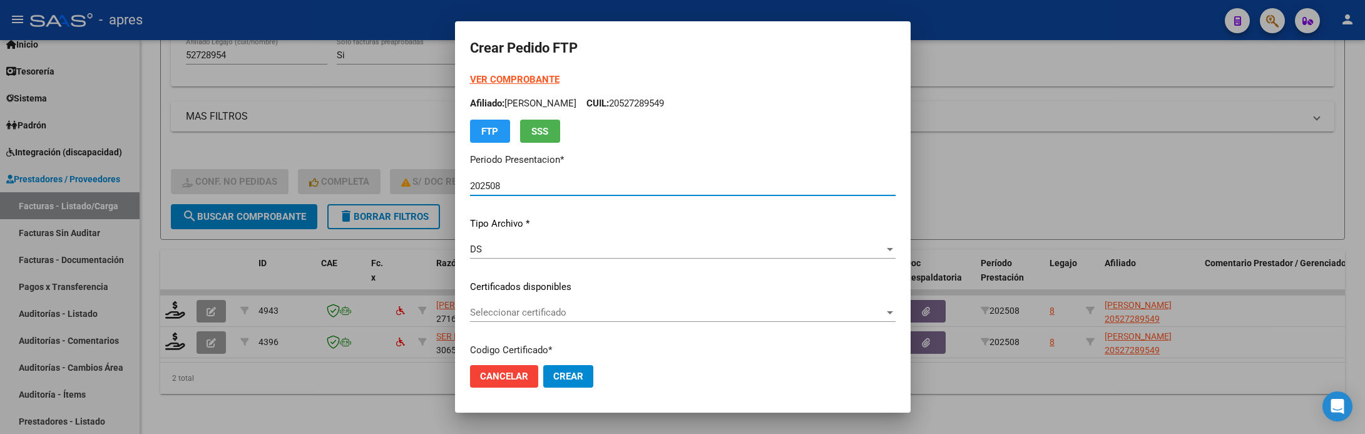
click at [488, 305] on div "Seleccionar certificado Seleccionar certificado" at bounding box center [683, 312] width 426 height 19
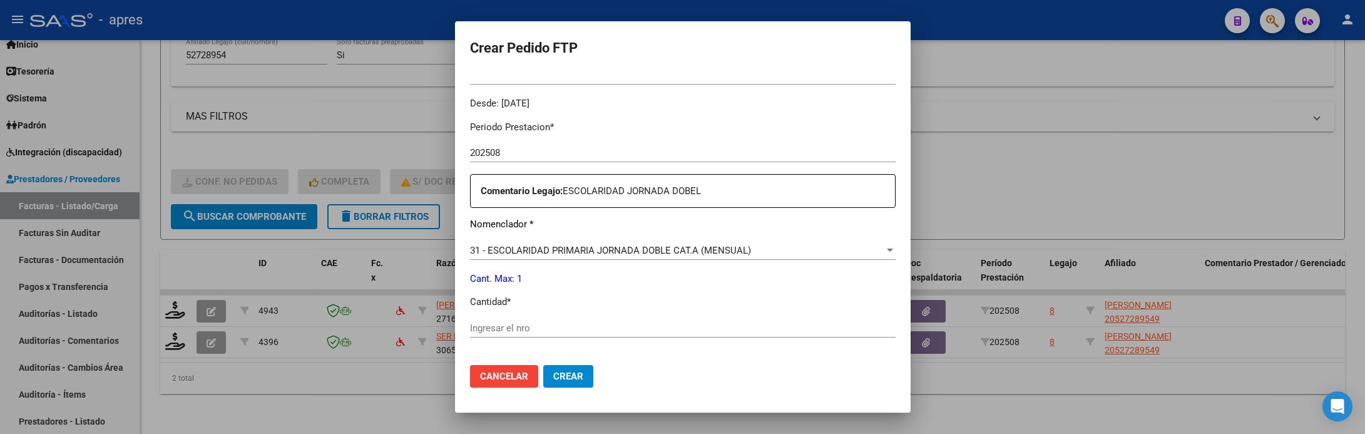
scroll to position [375, 0]
click at [541, 325] on input "Ingresar el nro" at bounding box center [683, 324] width 426 height 11
click at [541, 329] on input "Ingresar el nro" at bounding box center [683, 324] width 426 height 11
type input "1"
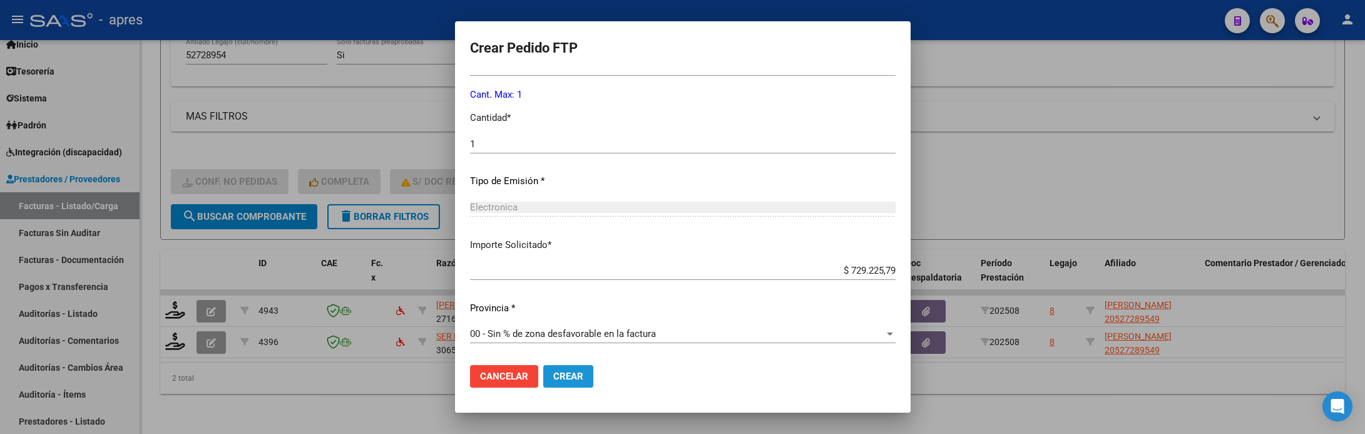
click at [553, 376] on span "Crear" at bounding box center [568, 375] width 30 height 11
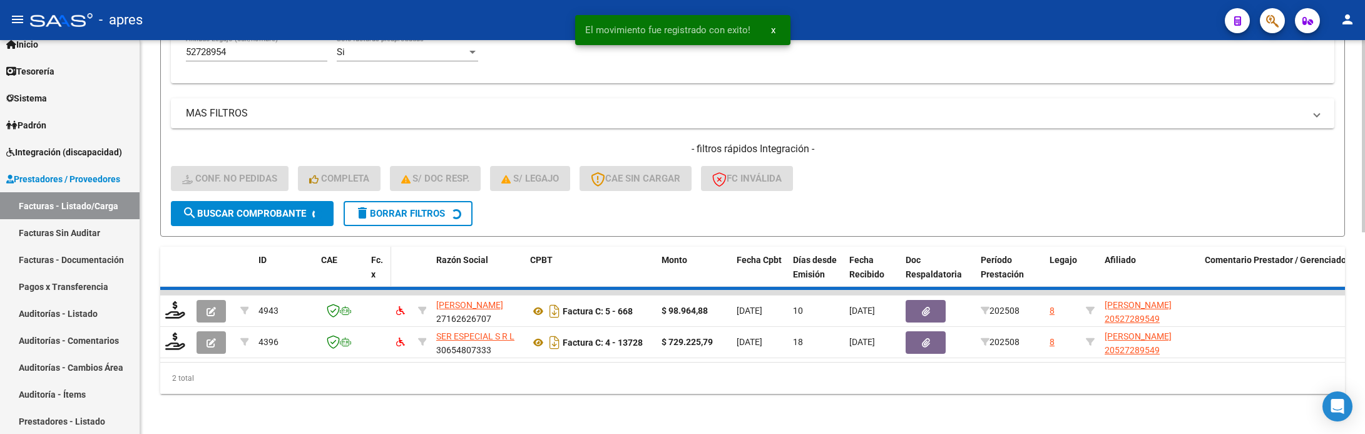
scroll to position [379, 0]
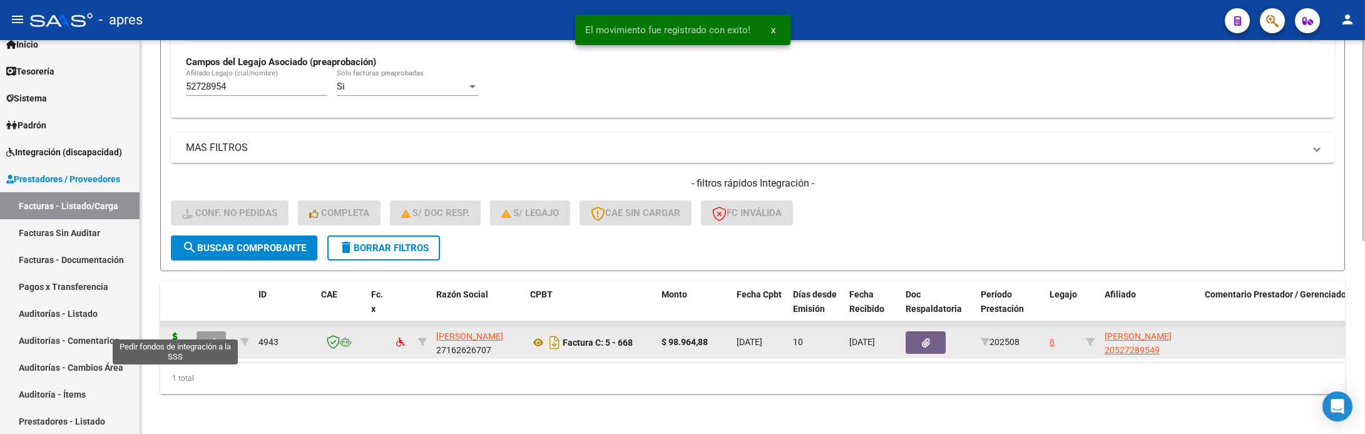
click at [175, 332] on icon at bounding box center [175, 341] width 20 height 18
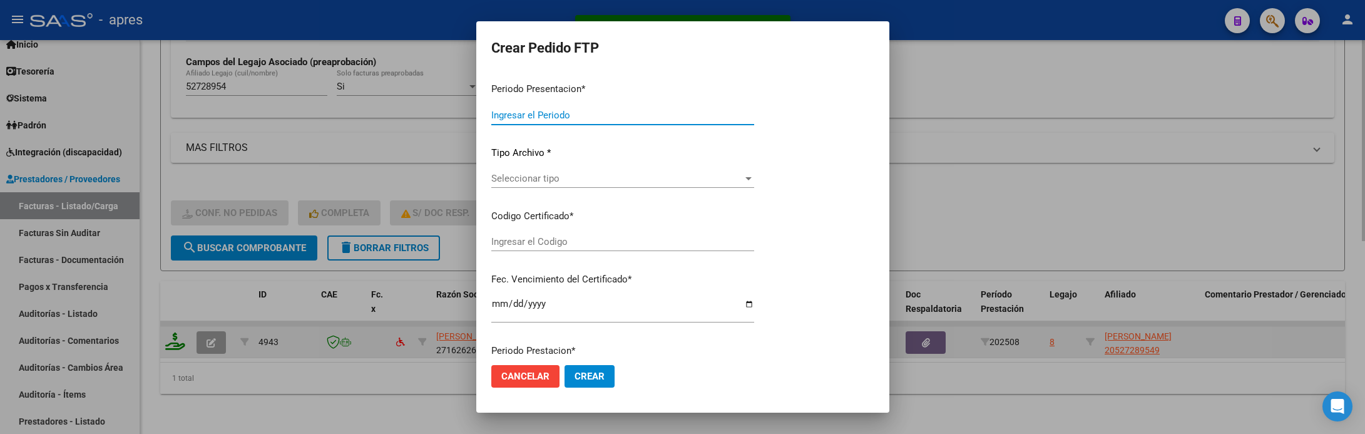
type input "202508"
type input "$ 98.964,88"
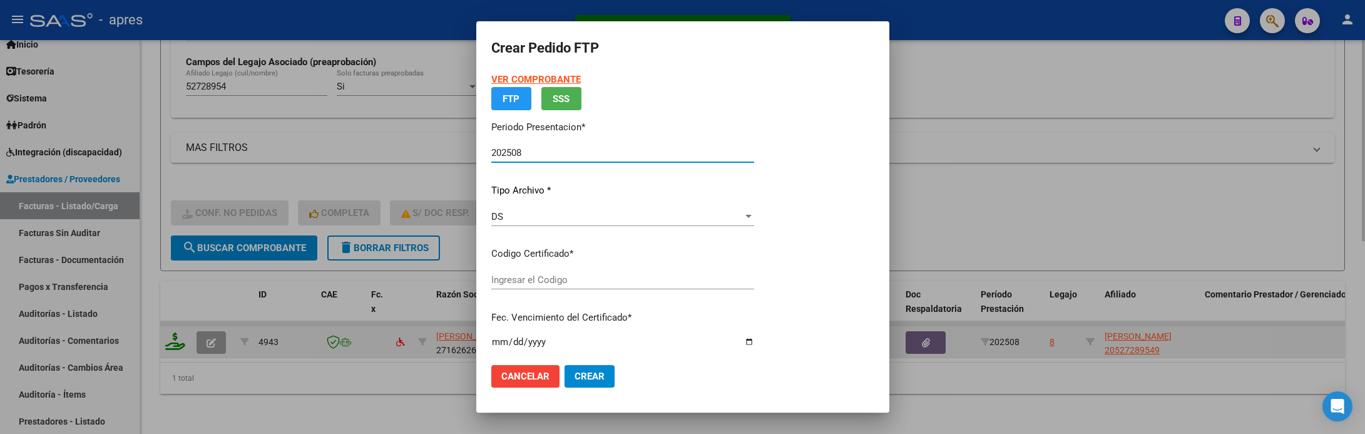
type input "ARG02000527289542023020120280201BS370"
type input "[DATE]"
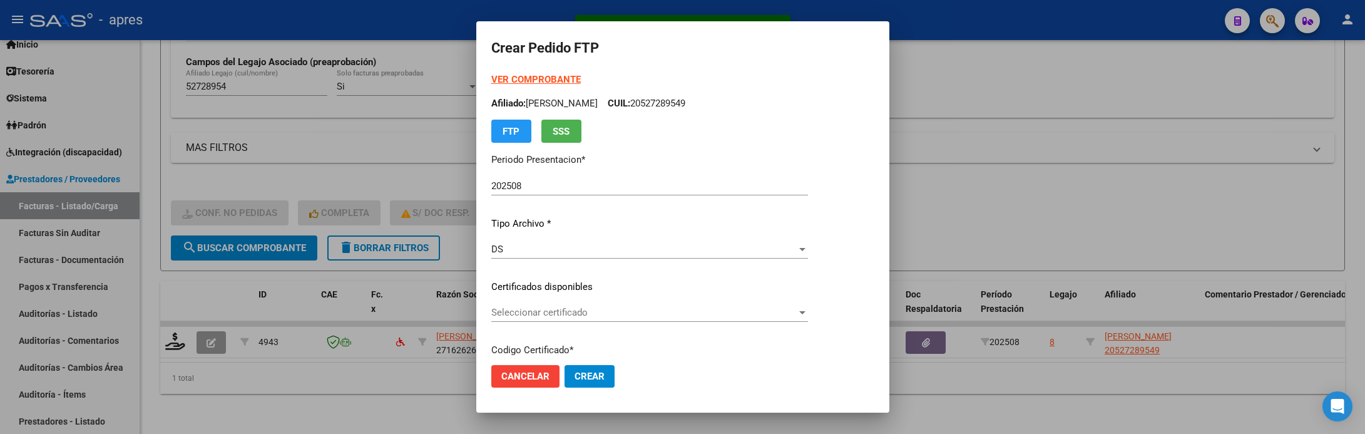
click at [762, 330] on div "Seleccionar certificado Seleccionar certificado" at bounding box center [649, 318] width 317 height 31
click at [765, 315] on span "Seleccionar certificado" at bounding box center [643, 312] width 305 height 11
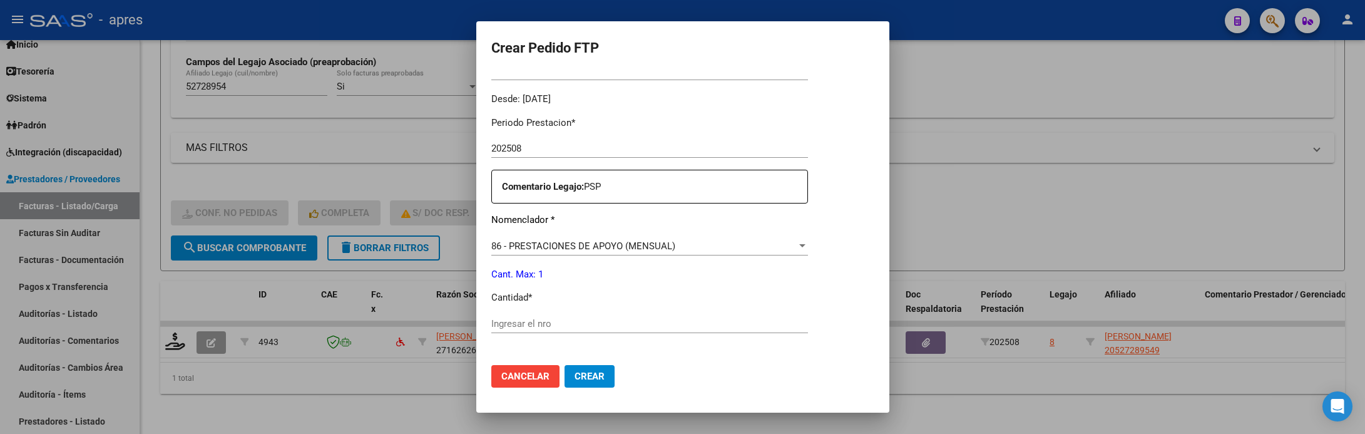
scroll to position [375, 0]
click at [591, 327] on input "Ingresar el nro" at bounding box center [649, 324] width 317 height 11
type input "1"
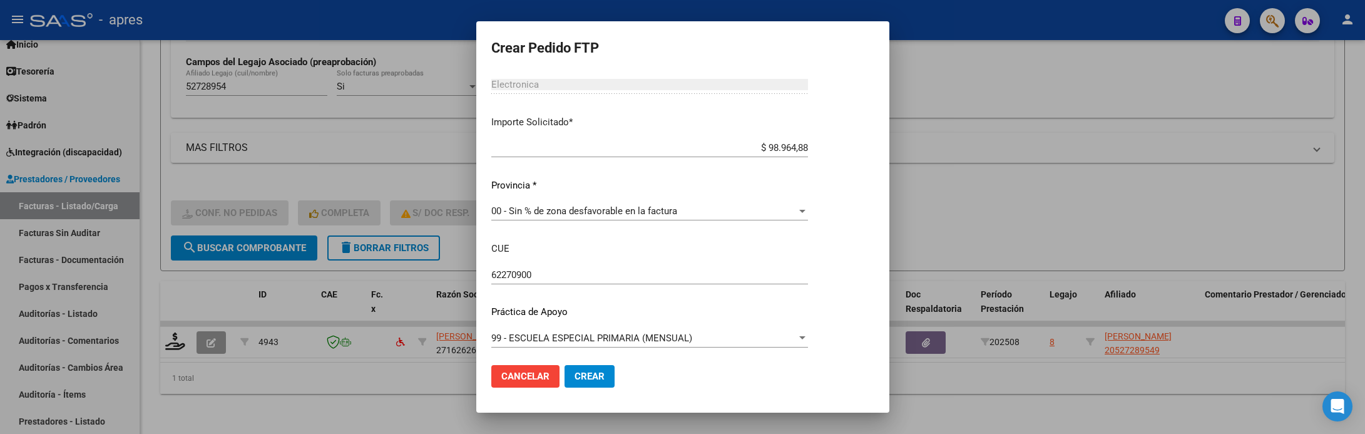
scroll to position [682, 0]
drag, startPoint x: 590, startPoint y: 372, endPoint x: 571, endPoint y: 355, distance: 25.3
click at [589, 370] on span "Crear" at bounding box center [589, 375] width 30 height 11
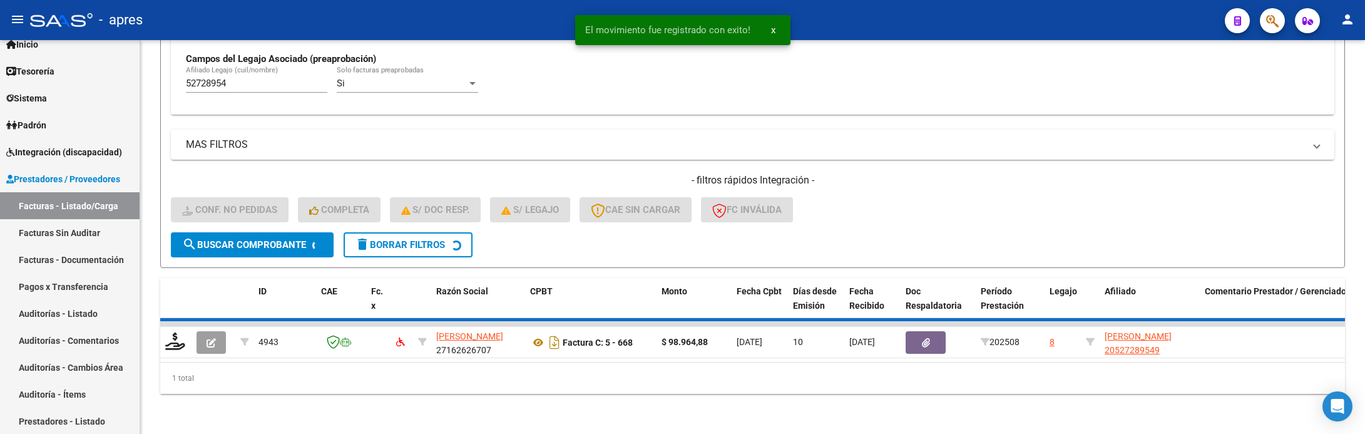
scroll to position [355, 0]
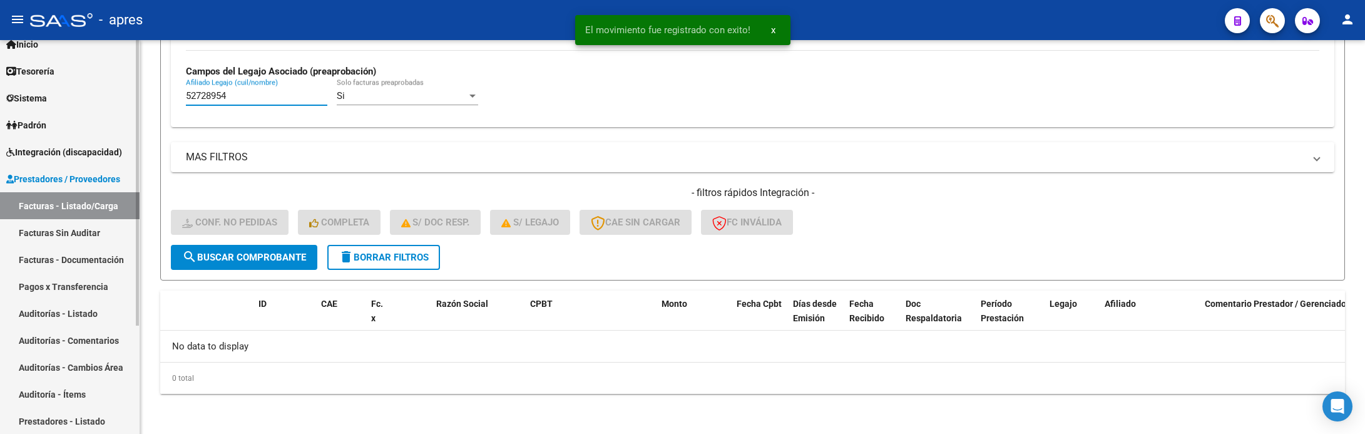
drag, startPoint x: 256, startPoint y: 91, endPoint x: 125, endPoint y: 94, distance: 131.5
click at [125, 94] on mat-sidenav-container "Firma Express Inicio Calendario SSS Instructivos Contacto OS Tesorería Extracto…" at bounding box center [682, 237] width 1365 height 394
paste input "6118199"
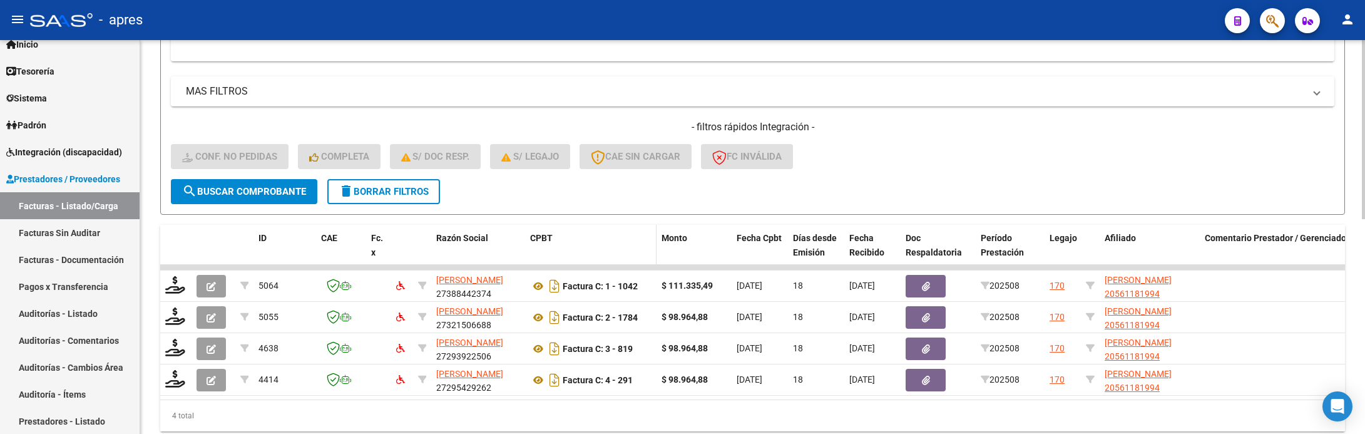
scroll to position [473, 0]
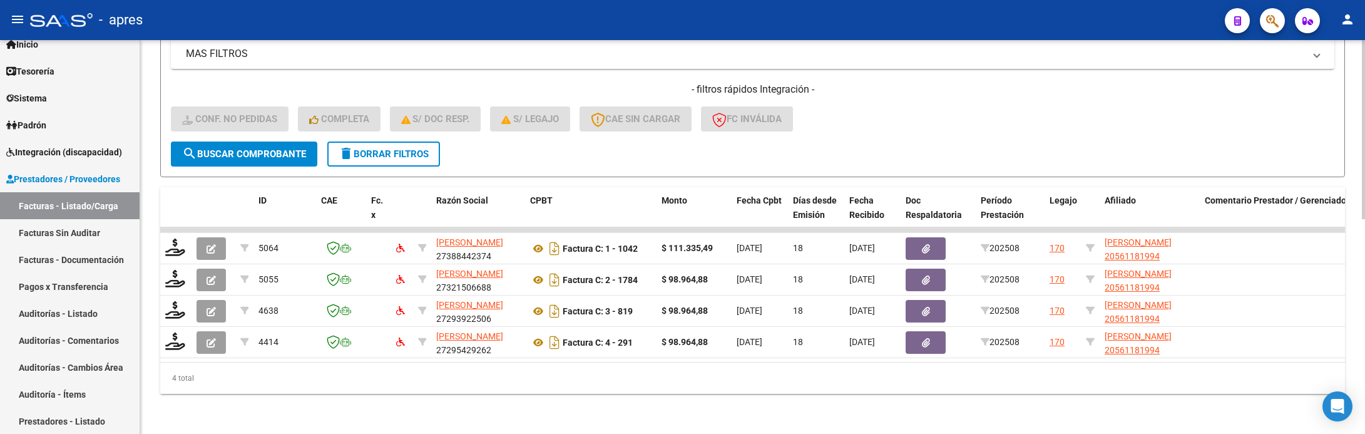
type input "56118199"
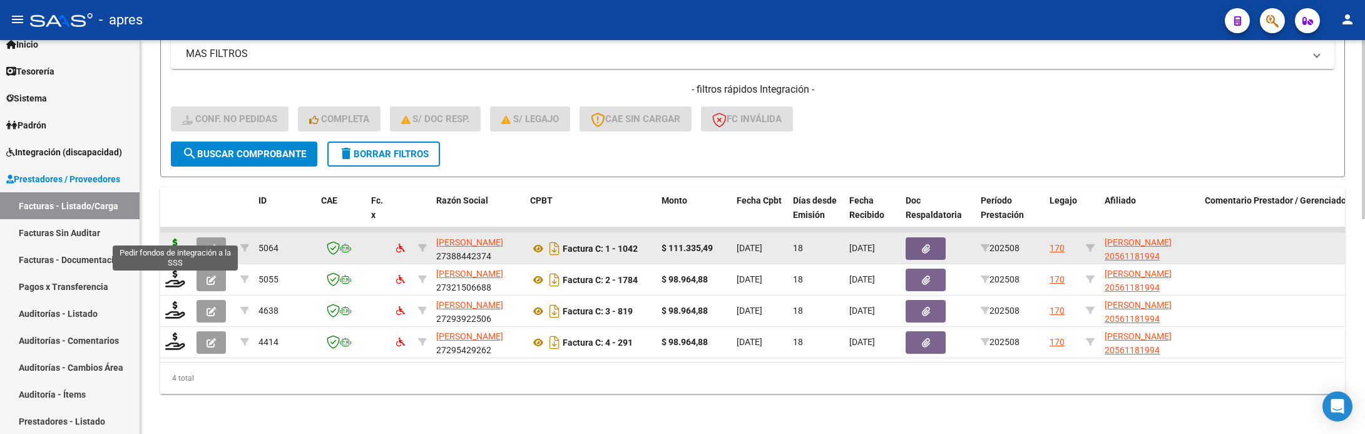
click at [165, 238] on icon at bounding box center [175, 247] width 20 height 18
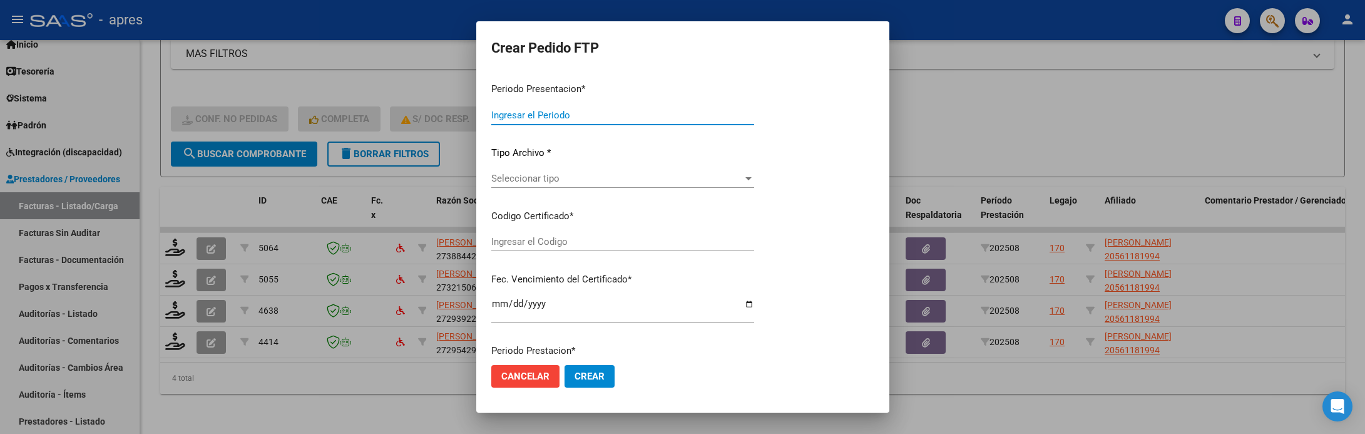
type input "202508"
type input "$ 111.335,49"
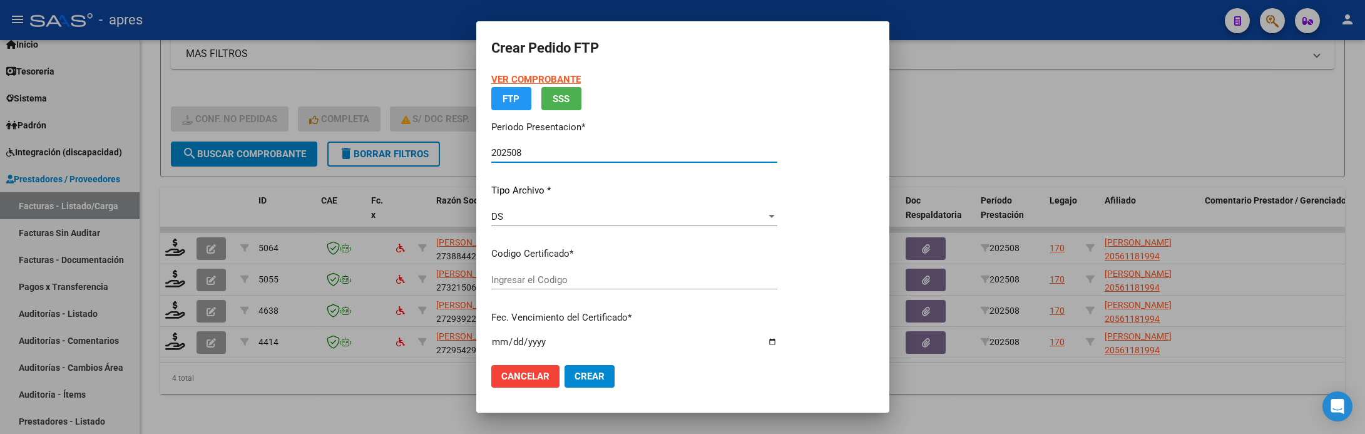
type input "ARG02000561181992025020720300207BUE316"
type input "[DATE]"
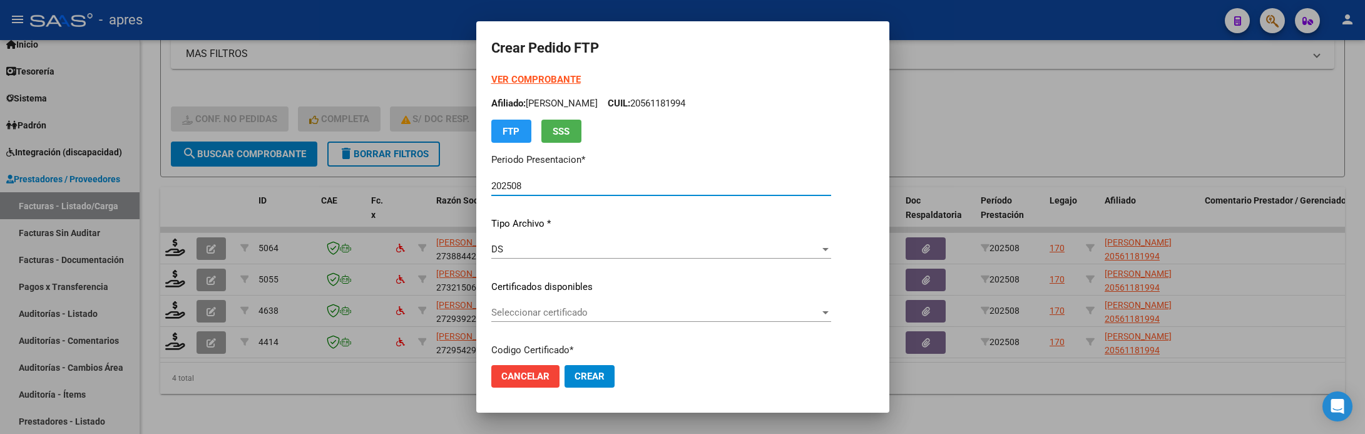
click at [588, 301] on div "VER COMPROBANTE ARCA Padrón Afiliado: [PERSON_NAME]: 20561181994 FTP SSS Period…" at bounding box center [661, 277] width 340 height 409
click at [588, 310] on span "Seleccionar certificado" at bounding box center [655, 312] width 329 height 11
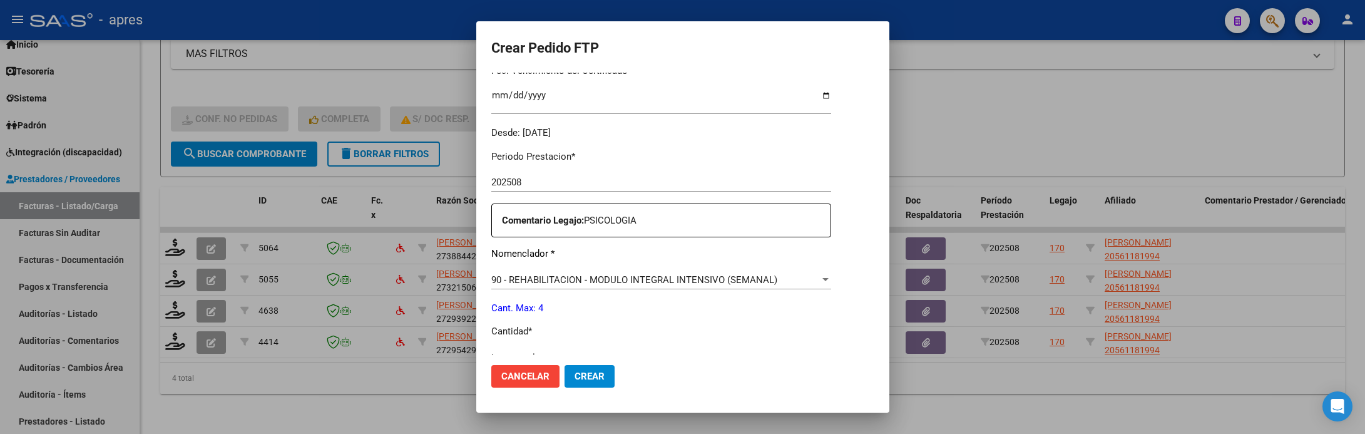
scroll to position [375, 0]
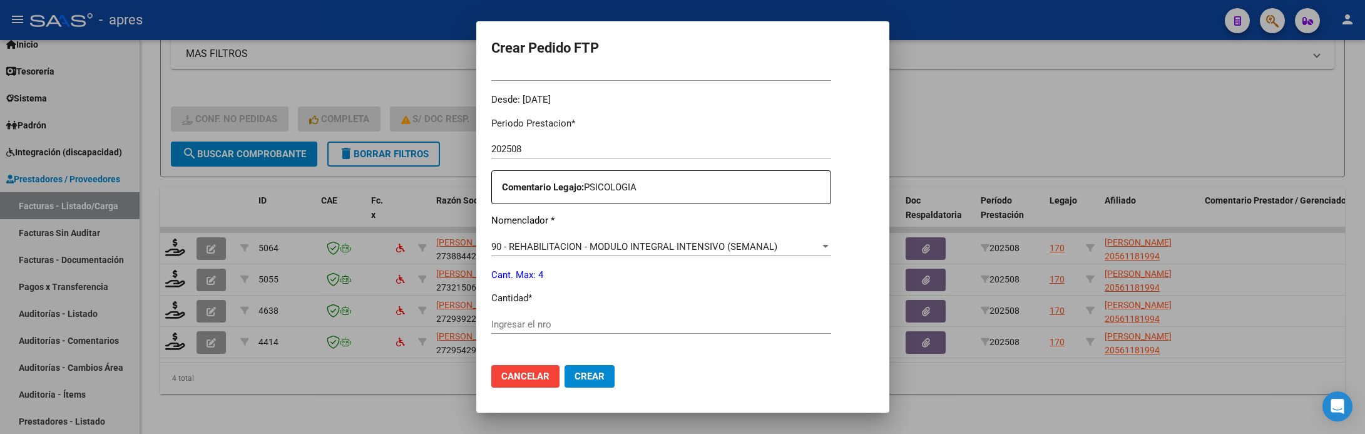
click at [586, 324] on input "Ingresar el nro" at bounding box center [661, 324] width 340 height 11
type input "4"
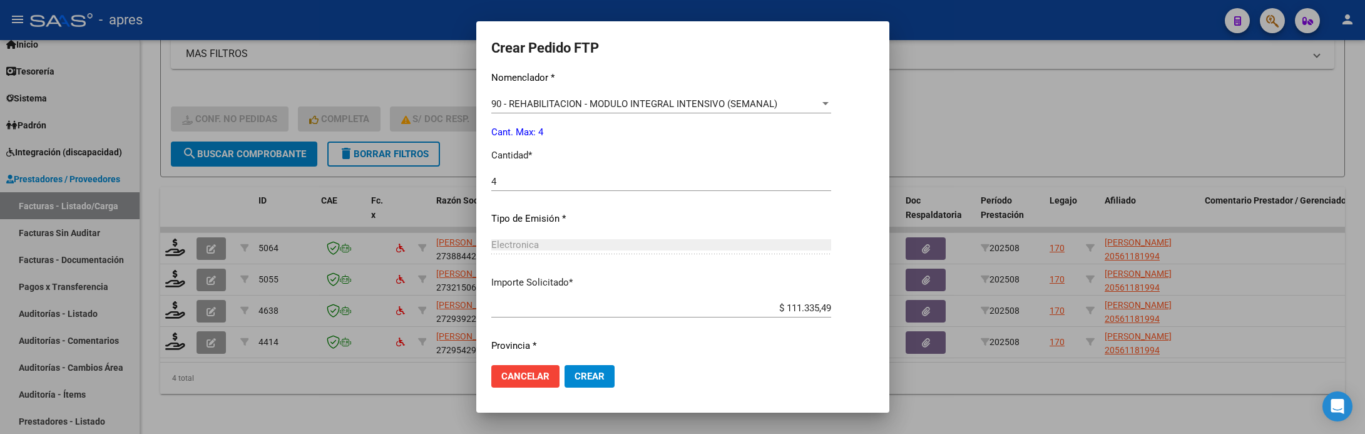
scroll to position [556, 0]
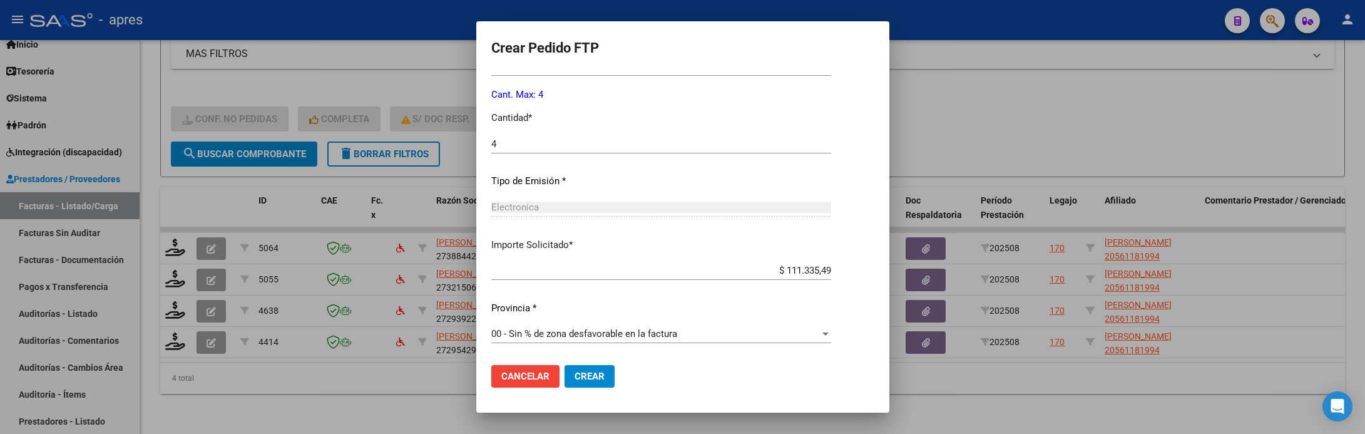
click at [577, 366] on button "Crear" at bounding box center [589, 376] width 50 height 23
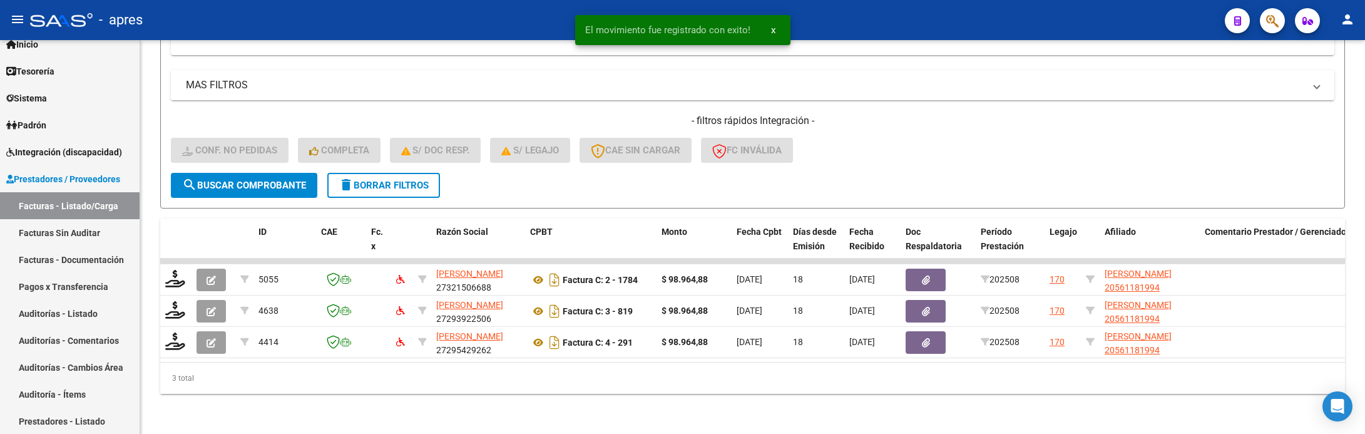
scroll to position [442, 0]
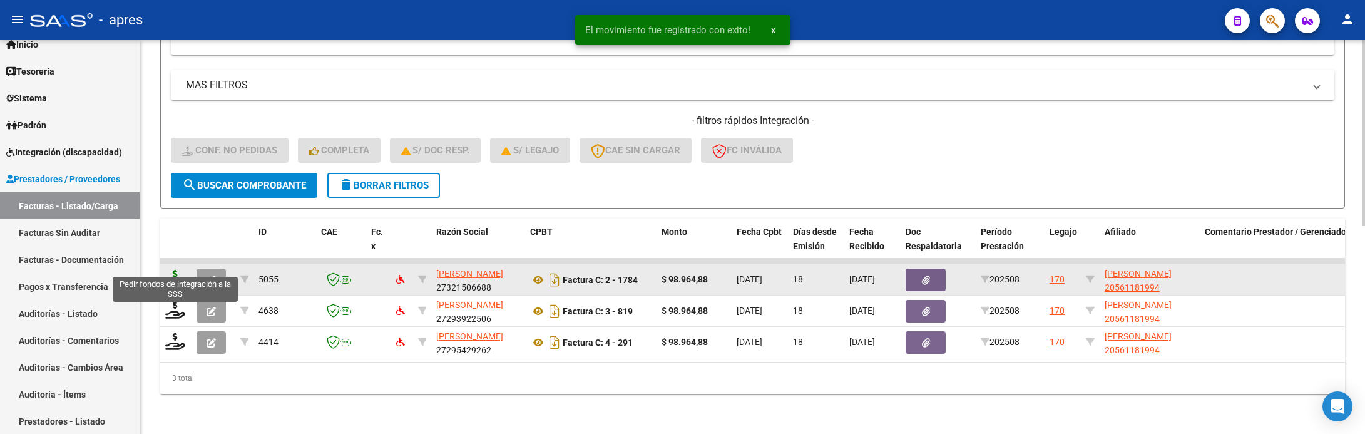
click at [177, 270] on icon at bounding box center [175, 279] width 20 height 18
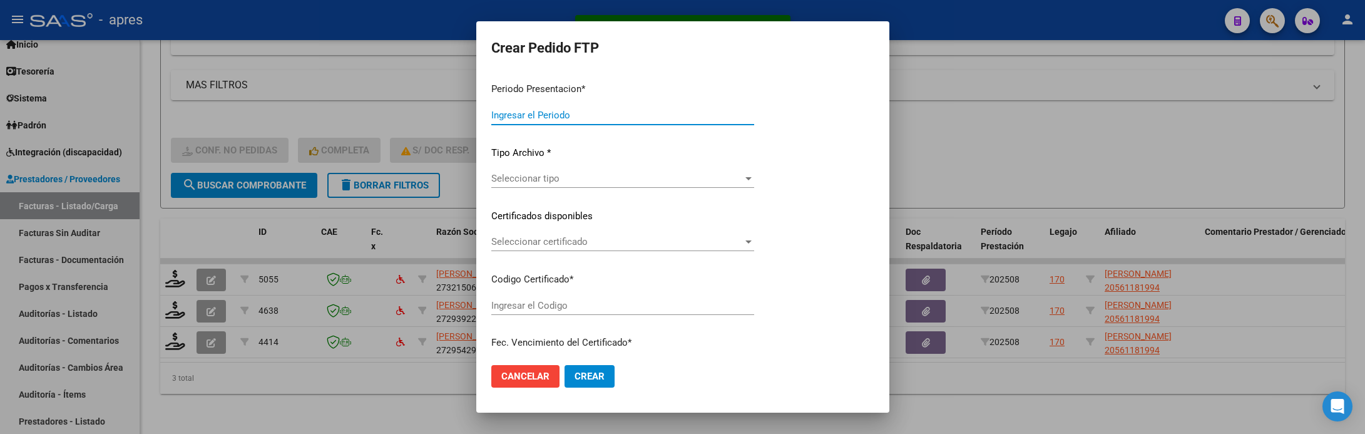
type input "202508"
type input "$ 98.964,88"
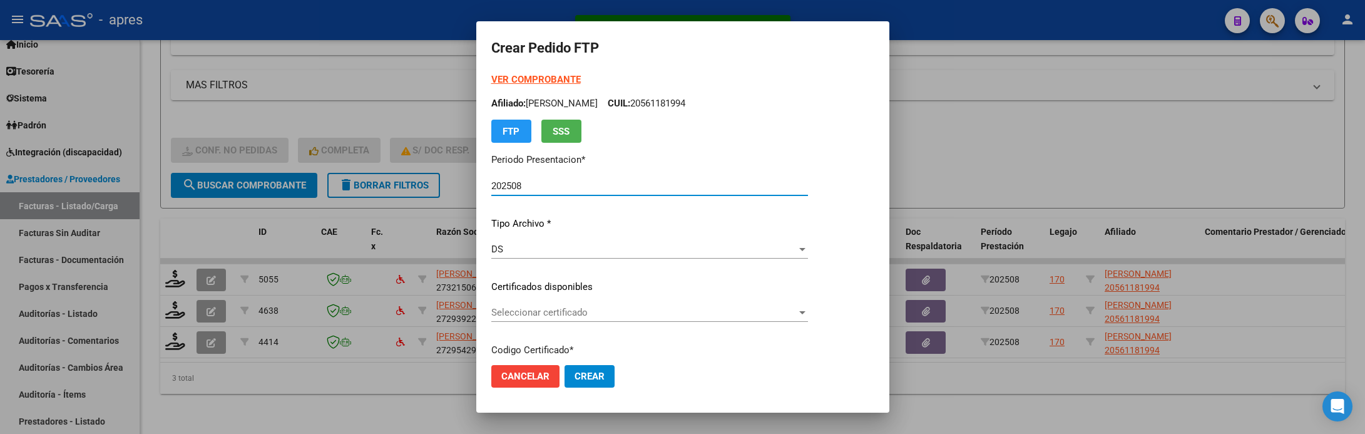
type input "ARG02000561181992025020720300207BUE316"
type input "[DATE]"
click at [590, 304] on div "Seleccionar certificado Seleccionar certificado" at bounding box center [649, 312] width 317 height 19
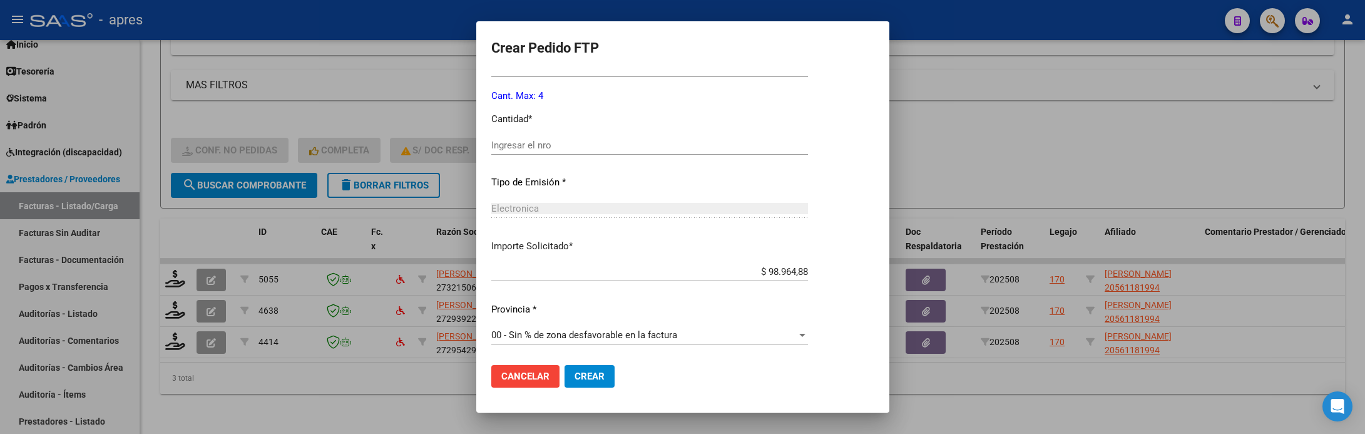
scroll to position [556, 0]
click at [564, 145] on input "Ingresar el nro" at bounding box center [649, 143] width 317 height 11
type input "4"
click at [584, 380] on span "Crear" at bounding box center [589, 375] width 30 height 11
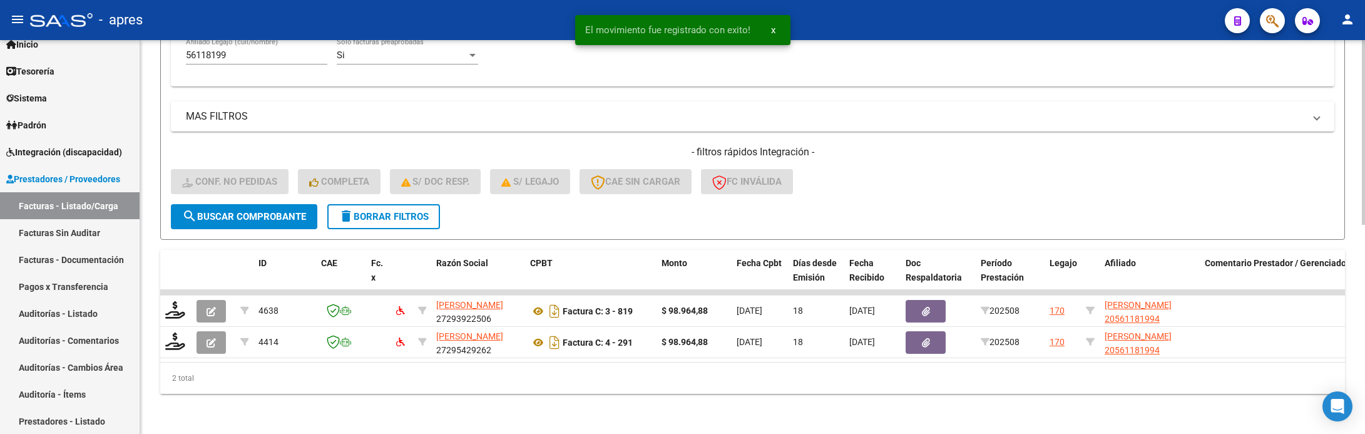
scroll to position [410, 0]
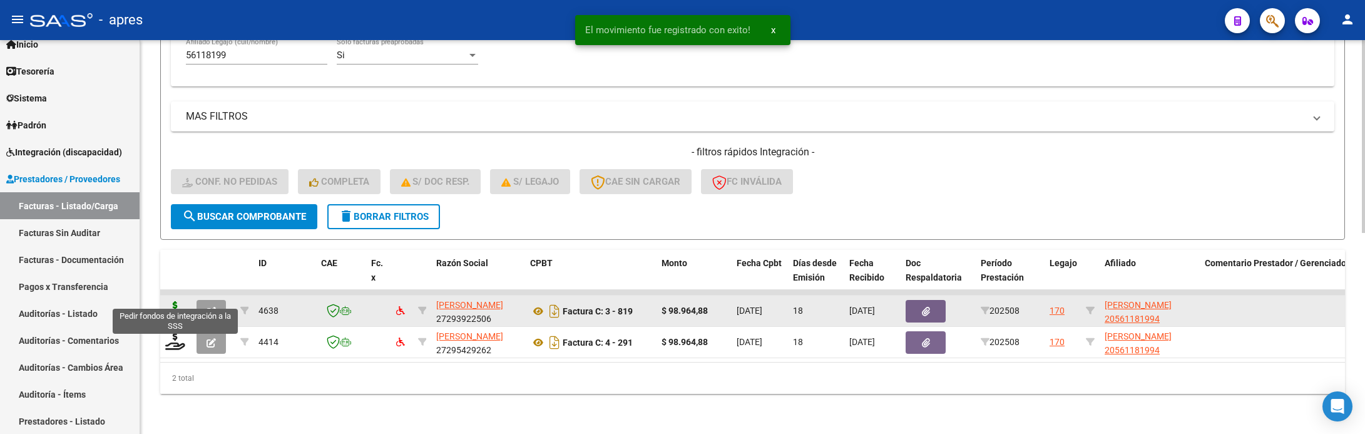
click at [165, 301] on icon at bounding box center [175, 310] width 20 height 18
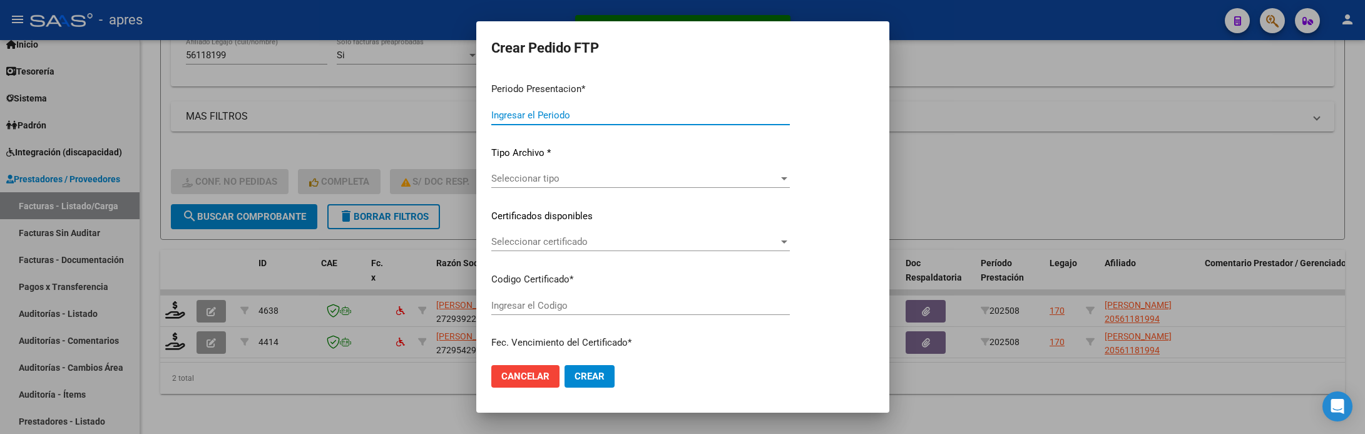
type input "202508"
type input "$ 98.964,88"
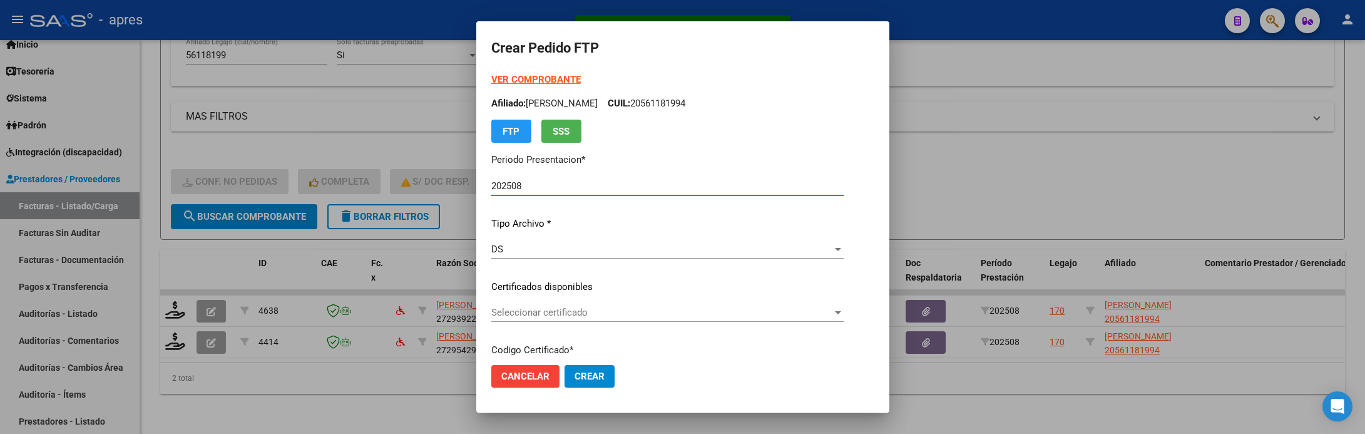
type input "ARG02000561181992025020720300207BUE316"
type input "[DATE]"
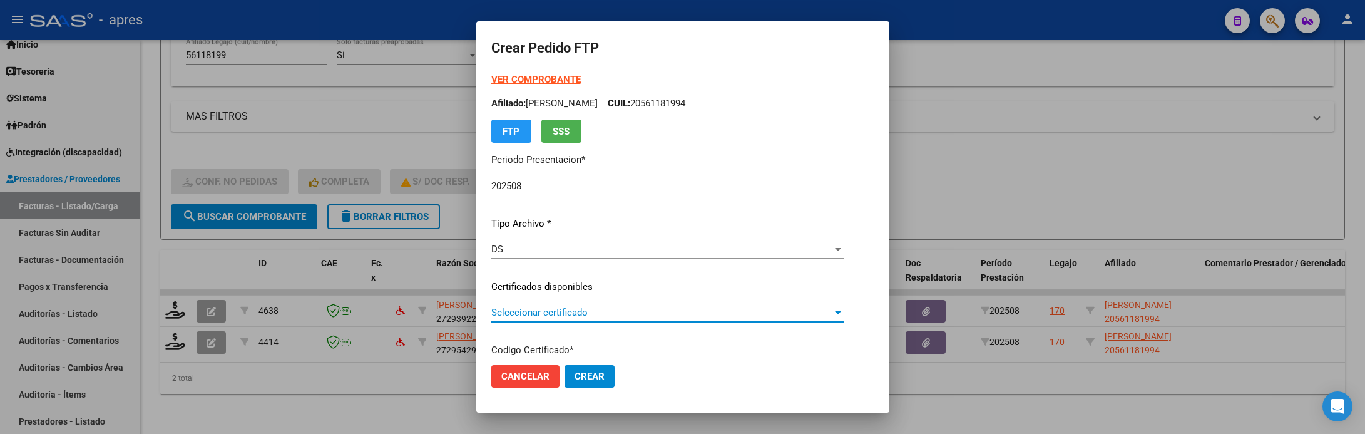
click at [491, 310] on span "Seleccionar certificado" at bounding box center [661, 312] width 341 height 11
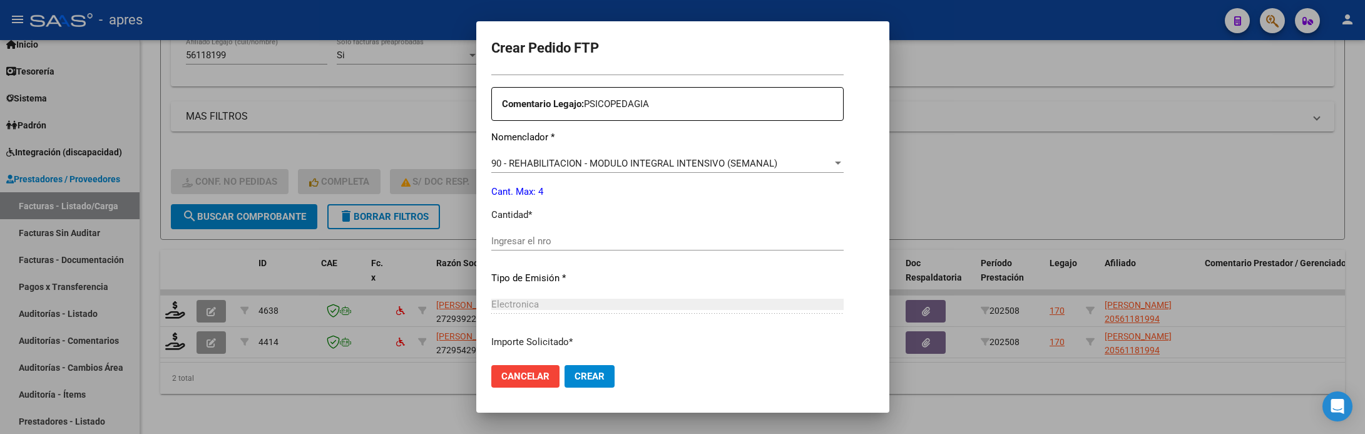
scroll to position [469, 0]
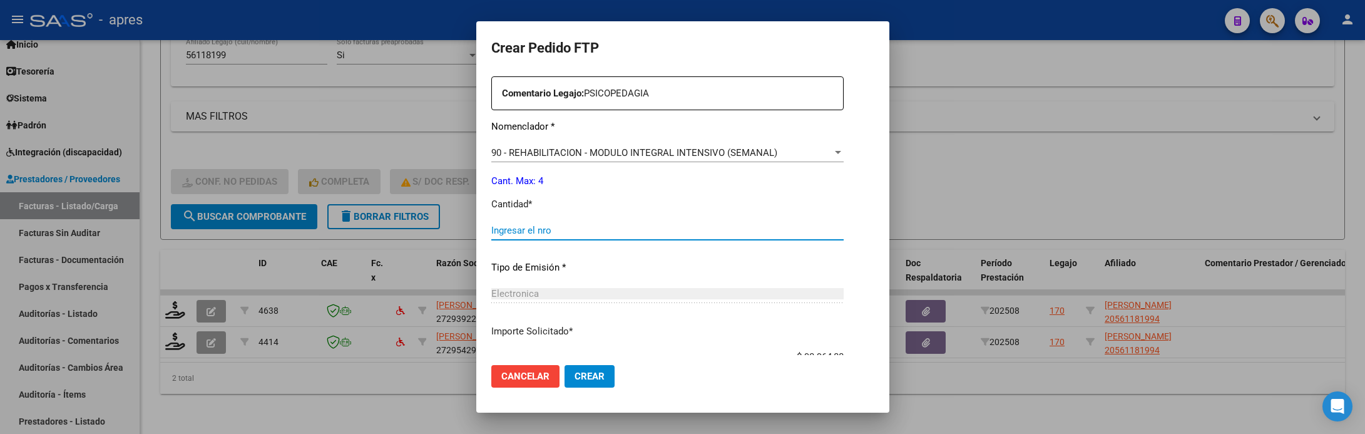
click at [591, 231] on input "Ingresar el nro" at bounding box center [667, 230] width 352 height 11
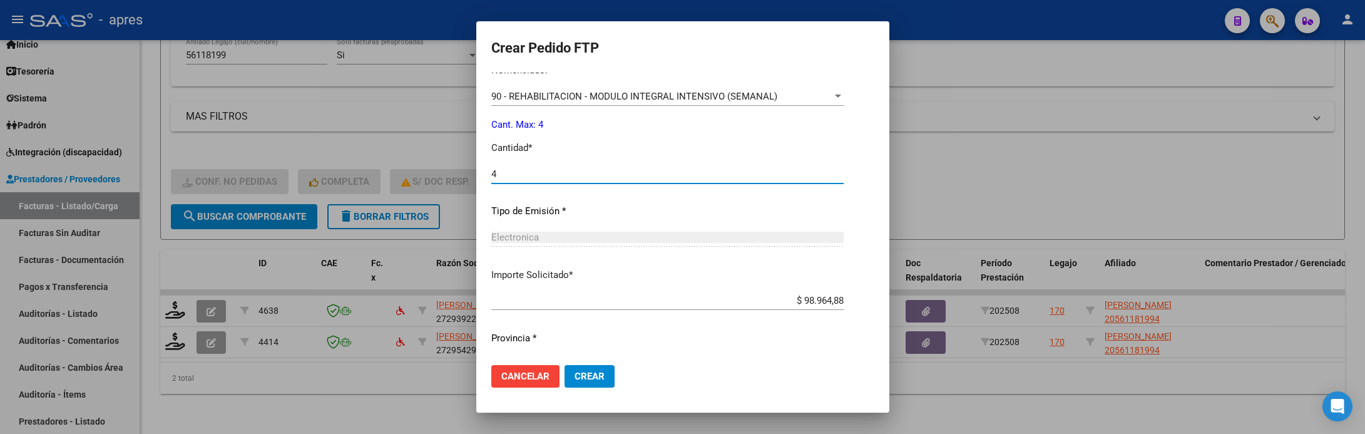
scroll to position [462, 0]
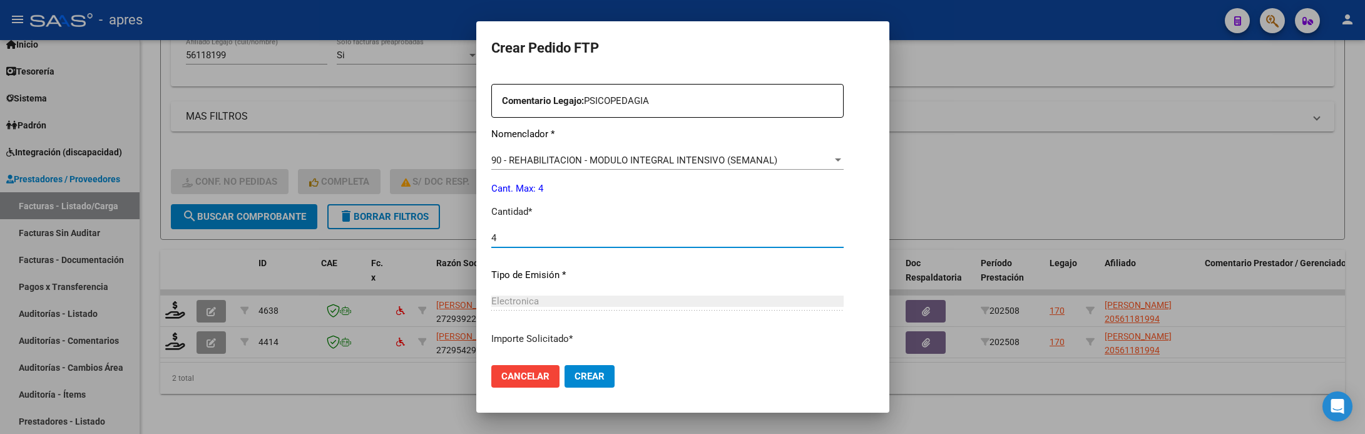
type input "4"
click at [574, 375] on span "Crear" at bounding box center [589, 375] width 30 height 11
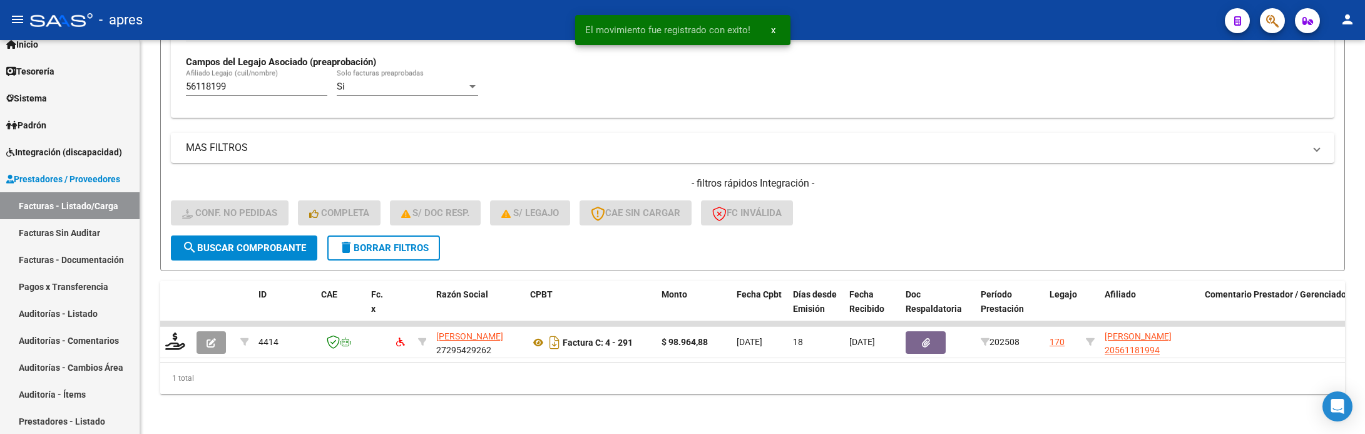
scroll to position [379, 0]
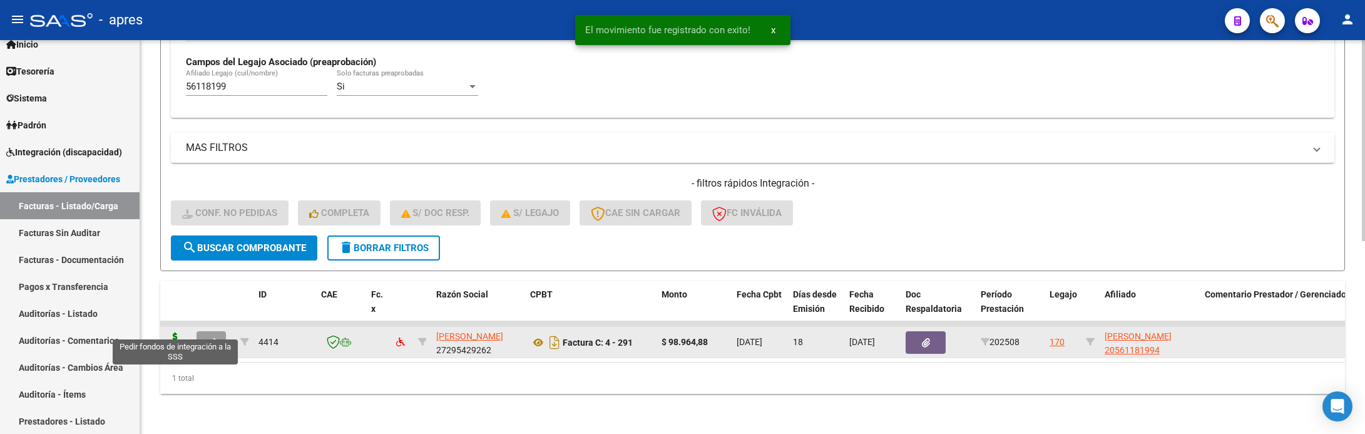
click at [177, 332] on icon at bounding box center [175, 341] width 20 height 18
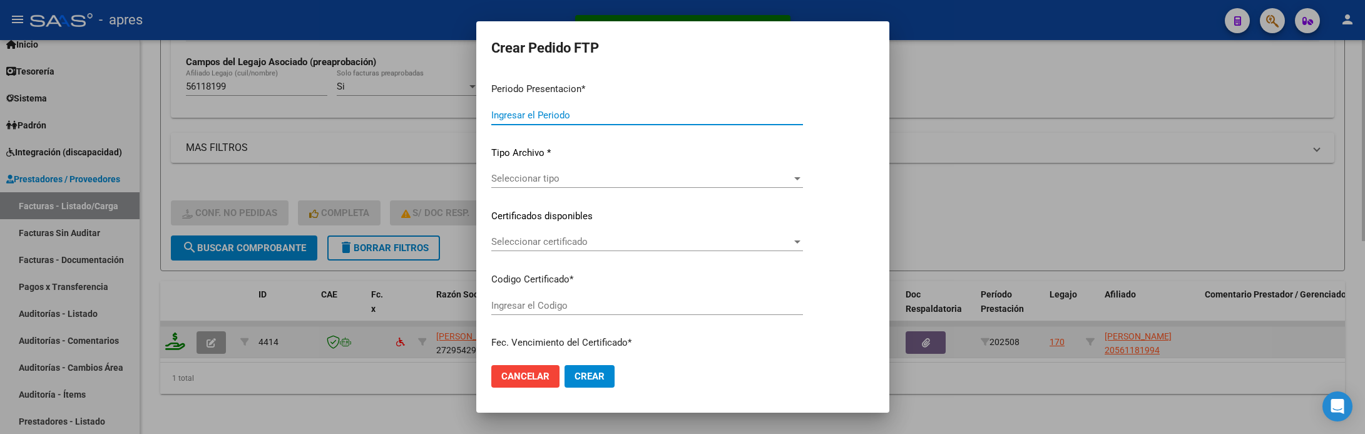
type input "202508"
type input "$ 98.964,88"
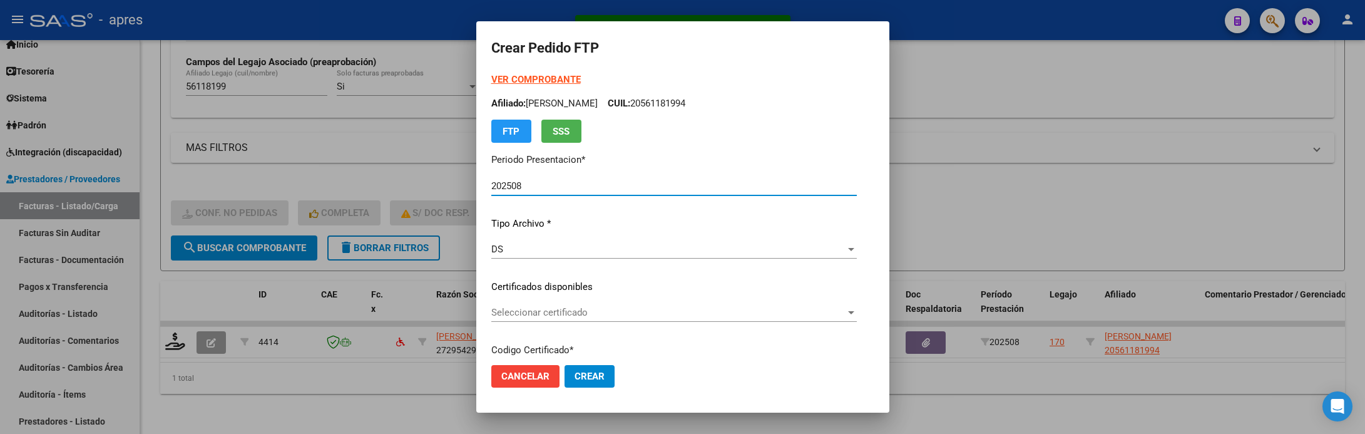
type input "ARG02000561181992025020720300207BUE316"
type input "[DATE]"
click at [496, 310] on span "Seleccionar certificado" at bounding box center [668, 312] width 354 height 11
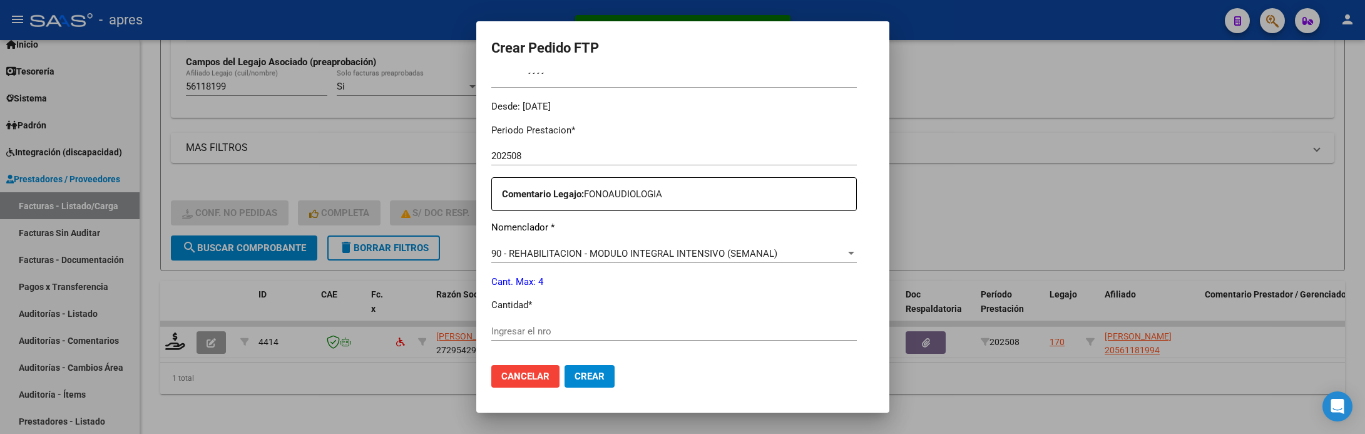
scroll to position [469, 0]
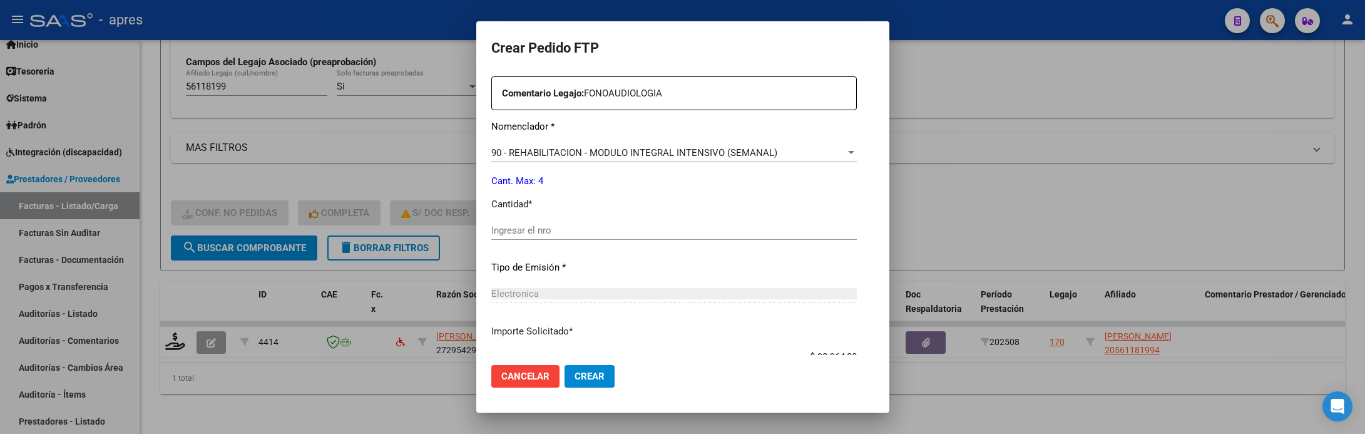
click at [500, 227] on input "Ingresar el nro" at bounding box center [673, 230] width 365 height 11
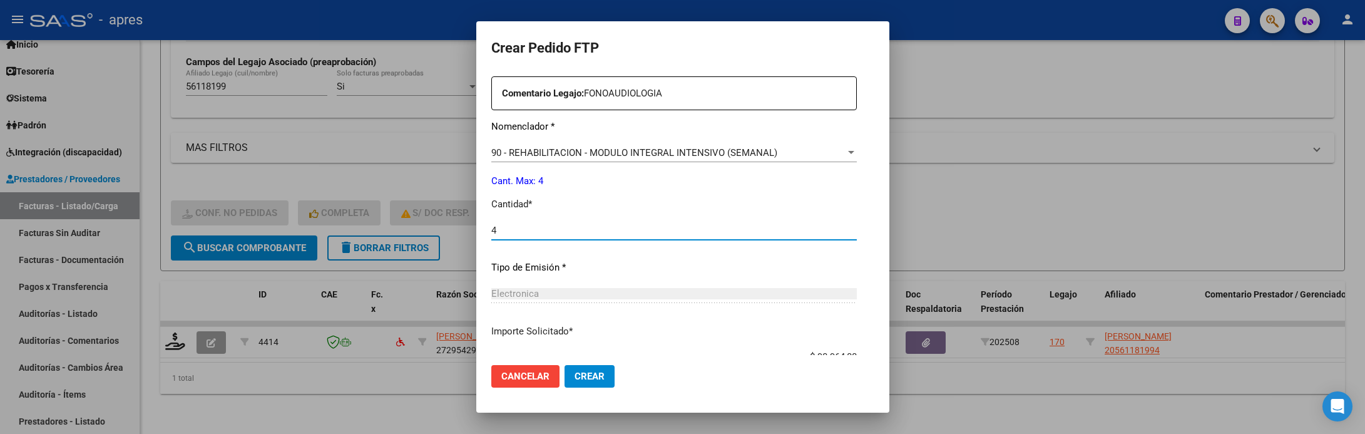
type input "4"
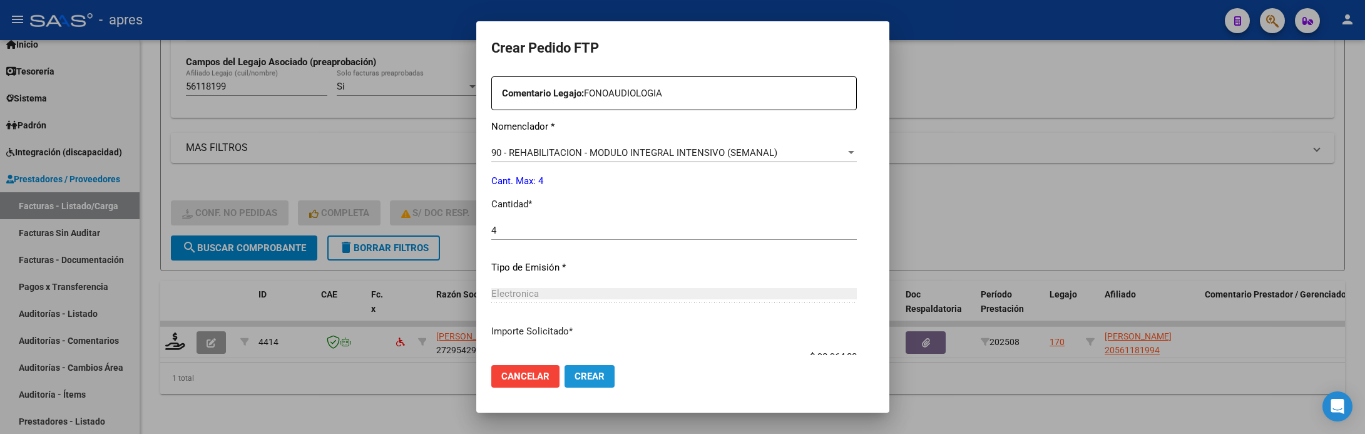
click at [574, 370] on span "Crear" at bounding box center [589, 375] width 30 height 11
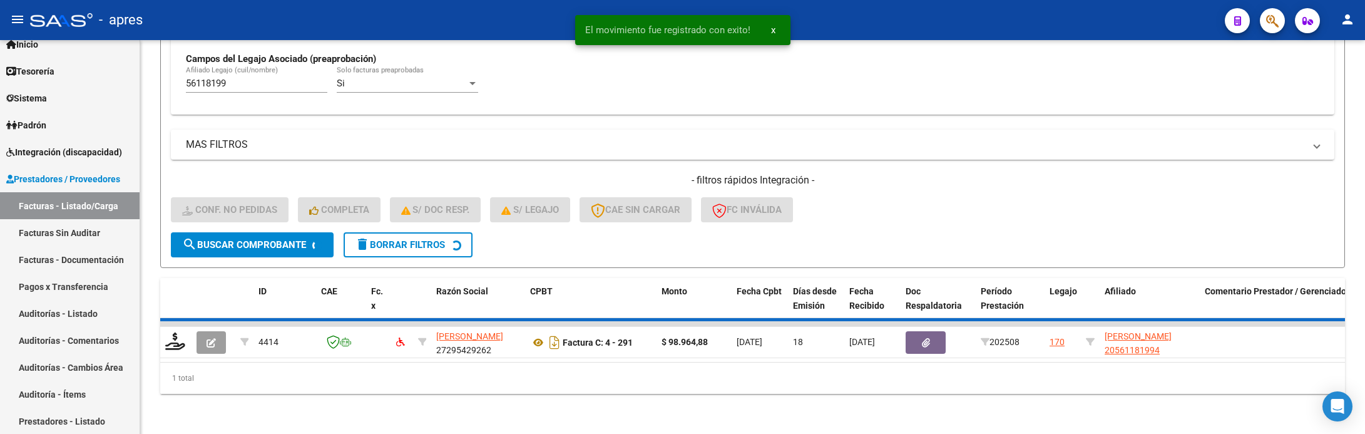
scroll to position [355, 0]
